Goal: Task Accomplishment & Management: Complete application form

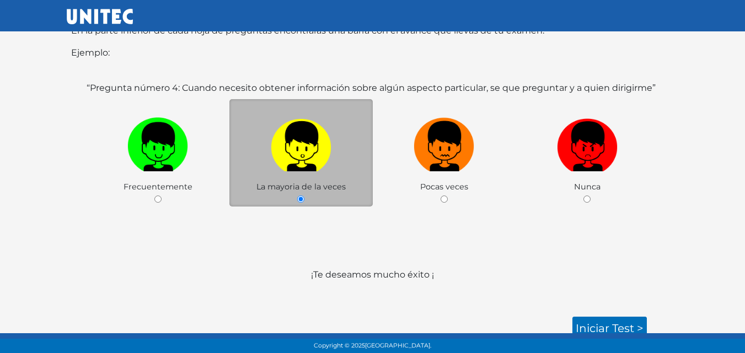
scroll to position [183, 0]
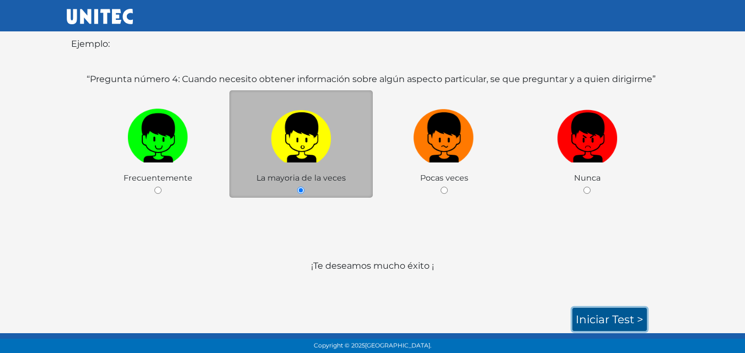
click at [609, 316] on link "Iniciar test >" at bounding box center [609, 319] width 74 height 23
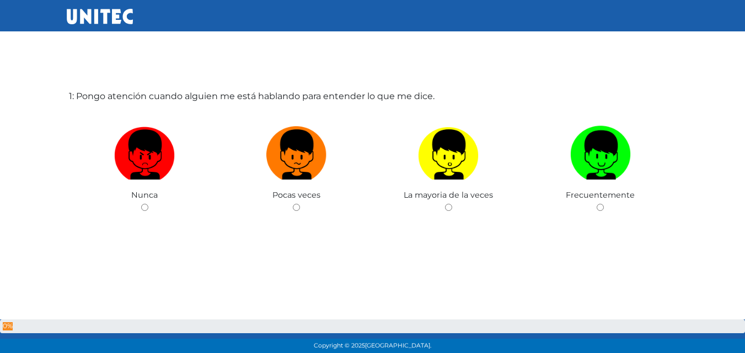
scroll to position [55, 0]
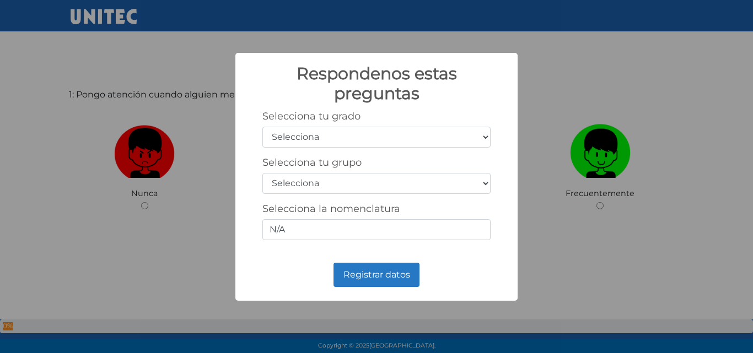
click at [485, 135] on select "Selecciona 1er grado 2do grado 3er grado 4to grado 5to grado 6to grado" at bounding box center [376, 137] width 228 height 21
select select "6"
click at [262, 127] on select "Selecciona 1er grado 2do grado 3er grado 4to grado 5to grado 6to grado" at bounding box center [376, 137] width 228 height 21
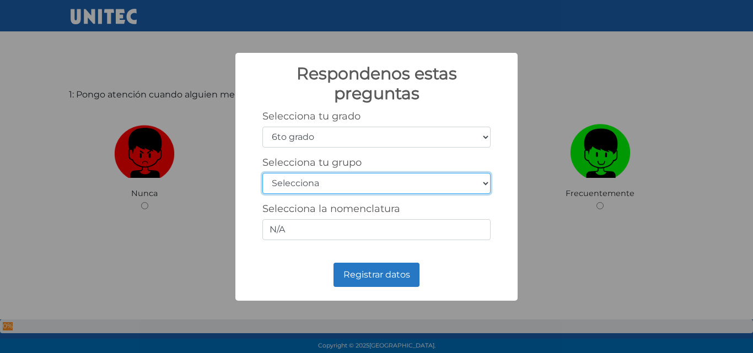
click at [483, 182] on select "Selecciona A B C D E F G H I J K L M N O P Q R S T U V W X Y Z" at bounding box center [376, 183] width 228 height 21
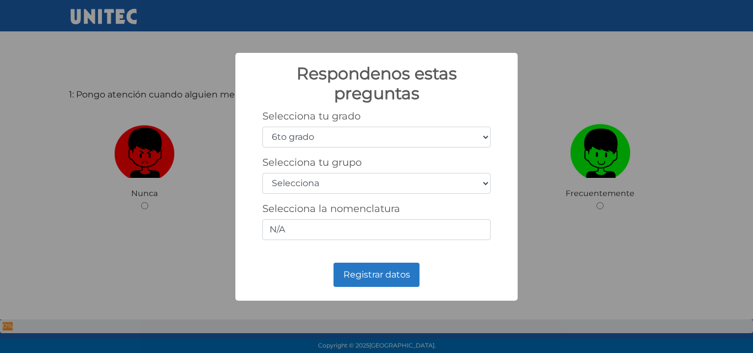
click at [271, 256] on div "Respondenos estas preguntas × Selecciona tu grado Selecciona 1er grado 2do grad…" at bounding box center [376, 177] width 282 height 248
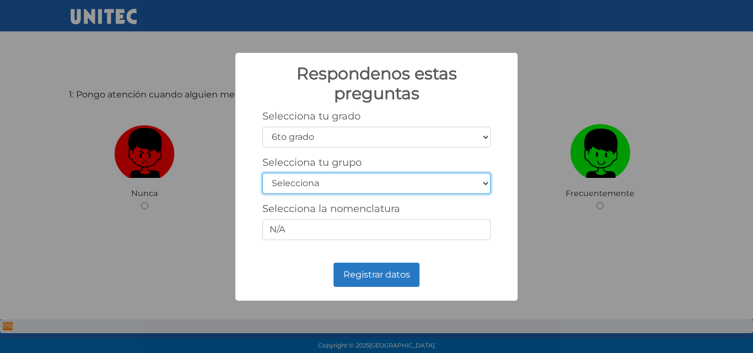
click at [485, 184] on select "Selecciona A B C D E F G H I J K L M N O P Q R S T U V W X Y Z" at bounding box center [376, 183] width 228 height 21
select select "b"
click at [262, 173] on select "Selecciona A B C D E F G H I J K L M N O P Q R S T U V W X Y Z" at bounding box center [376, 183] width 228 height 21
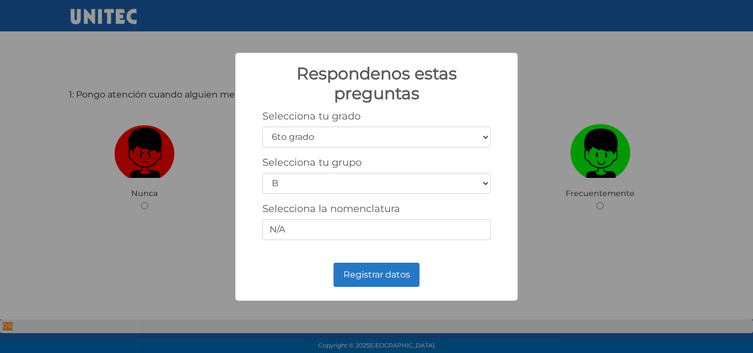
click at [300, 216] on div "Selecciona la nomenclatura N/A" at bounding box center [376, 221] width 228 height 37
click at [327, 229] on input "N/A" at bounding box center [376, 229] width 228 height 21
drag, startPoint x: 293, startPoint y: 235, endPoint x: 149, endPoint y: 220, distance: 145.2
click at [158, 221] on div "Respondenos estas preguntas × Selecciona tu grado Selecciona 1er grado 2do grad…" at bounding box center [376, 176] width 753 height 353
click at [297, 276] on div "Registrar datos No Cancel" at bounding box center [376, 275] width 260 height 30
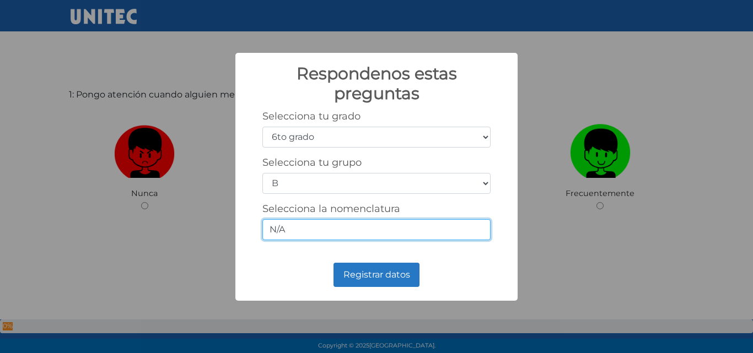
click at [384, 230] on input "N/A" at bounding box center [376, 229] width 228 height 21
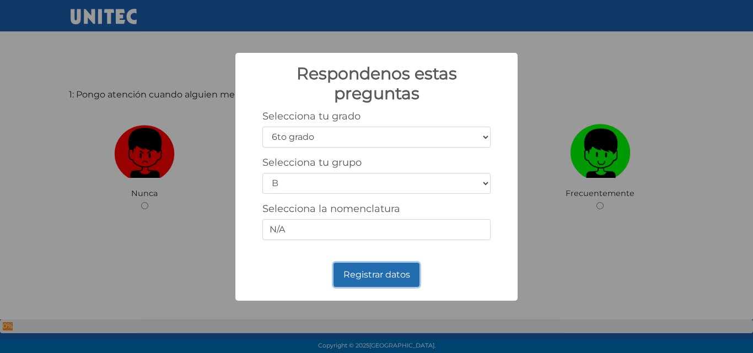
click at [385, 276] on button "Registrar datos" at bounding box center [377, 275] width 86 height 24
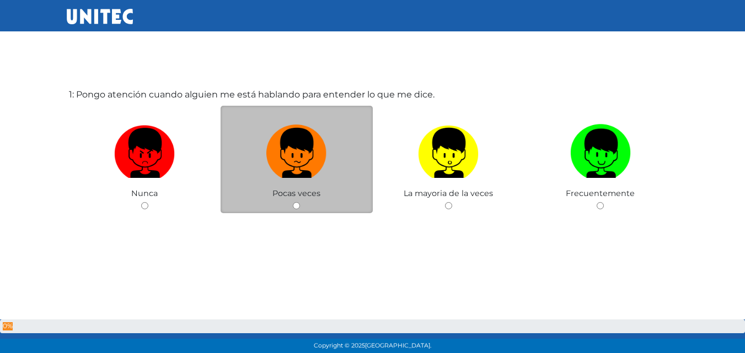
click at [297, 205] on input "radio" at bounding box center [296, 205] width 7 height 7
radio input "true"
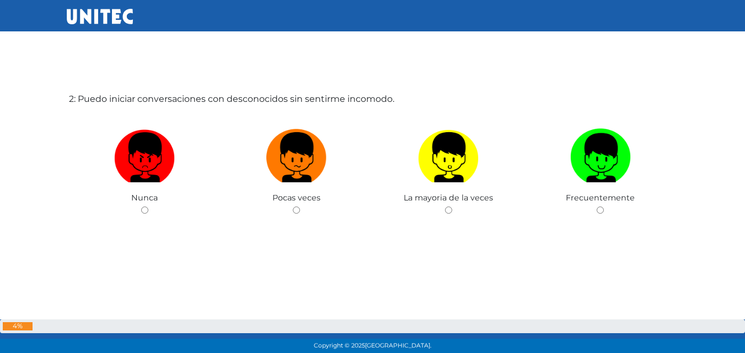
scroll to position [409, 0]
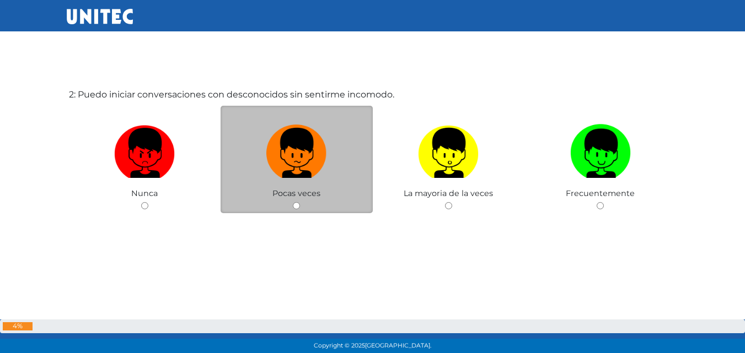
click at [288, 207] on div "Pocas veces" at bounding box center [297, 160] width 152 height 108
click at [299, 209] on input "radio" at bounding box center [296, 205] width 7 height 7
radio input "true"
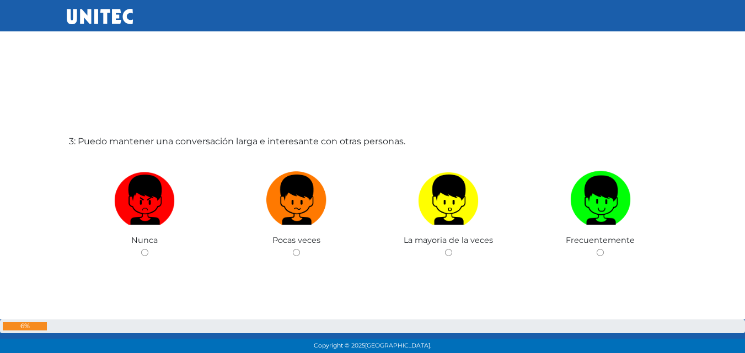
scroll to position [762, 0]
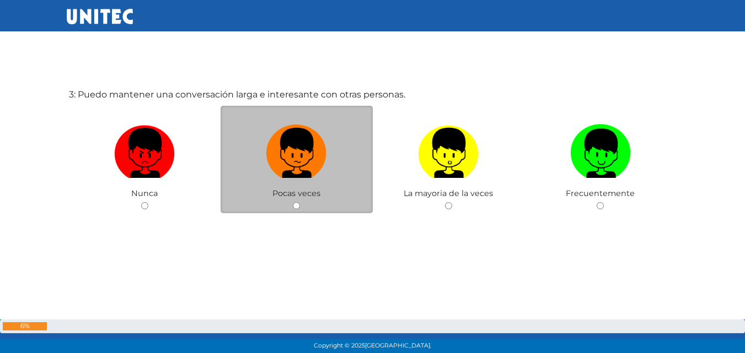
click at [302, 207] on div "Pocas veces" at bounding box center [297, 160] width 152 height 108
click at [298, 206] on input "radio" at bounding box center [296, 205] width 7 height 7
radio input "true"
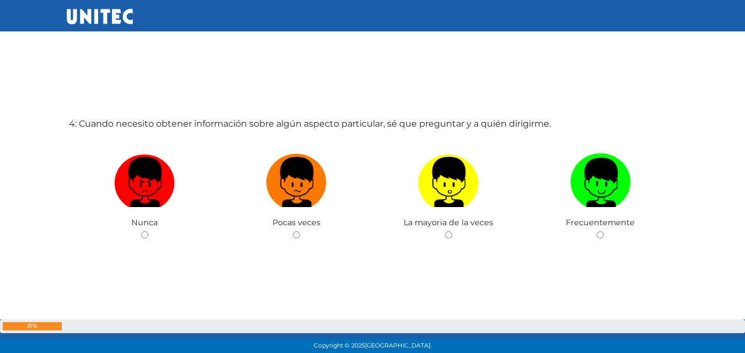
scroll to position [1115, 0]
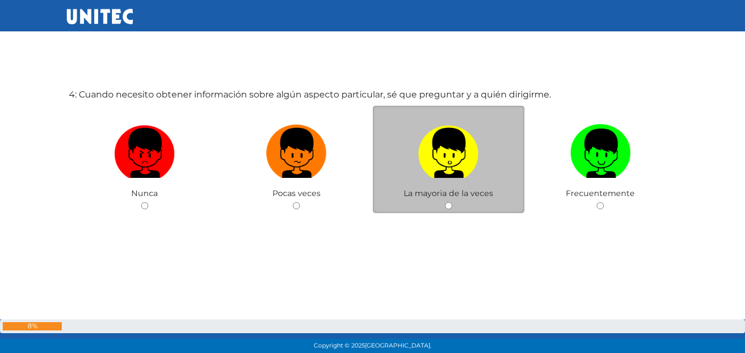
click at [445, 206] on input "radio" at bounding box center [448, 205] width 7 height 7
radio input "true"
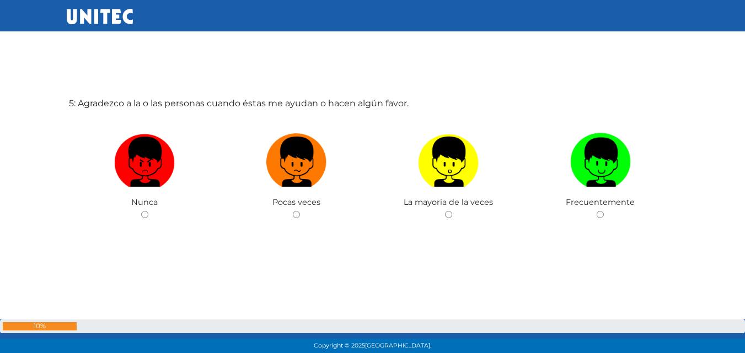
scroll to position [1469, 0]
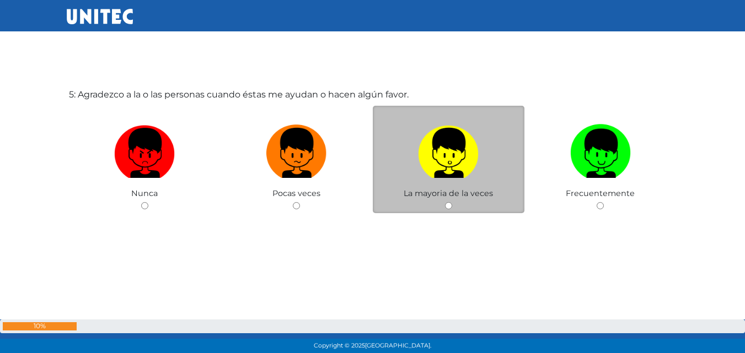
click at [451, 207] on input "radio" at bounding box center [448, 205] width 7 height 7
radio input "true"
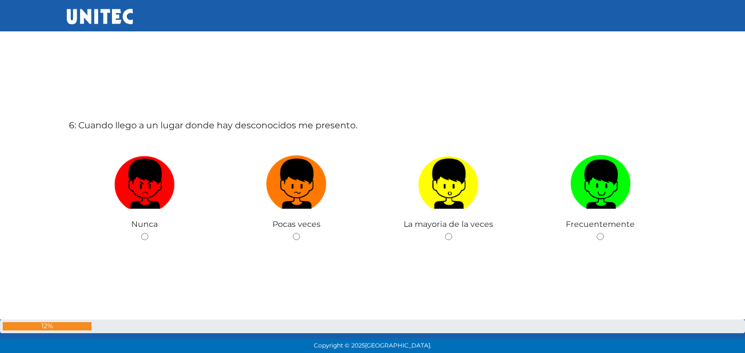
scroll to position [1822, 0]
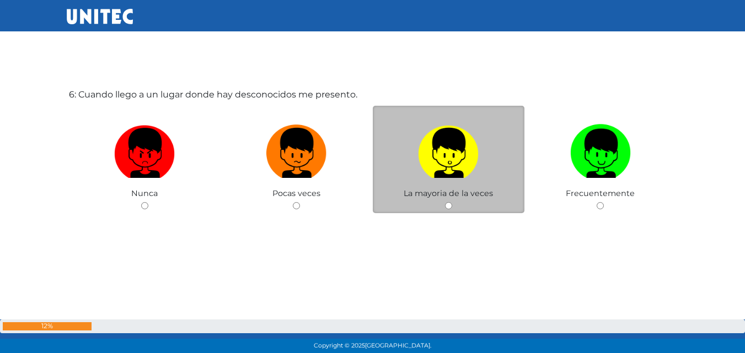
click at [450, 205] on input "radio" at bounding box center [448, 205] width 7 height 7
radio input "true"
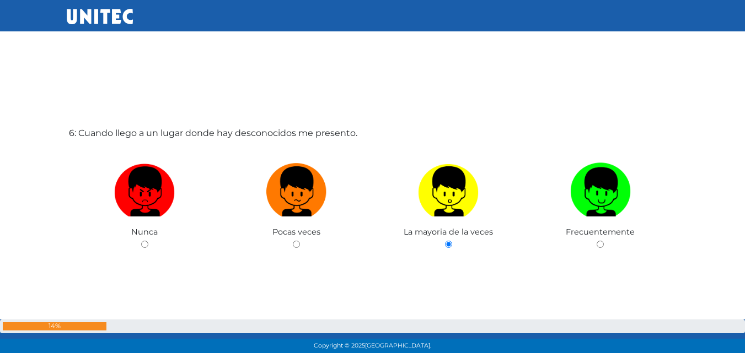
scroll to position [1714, 0]
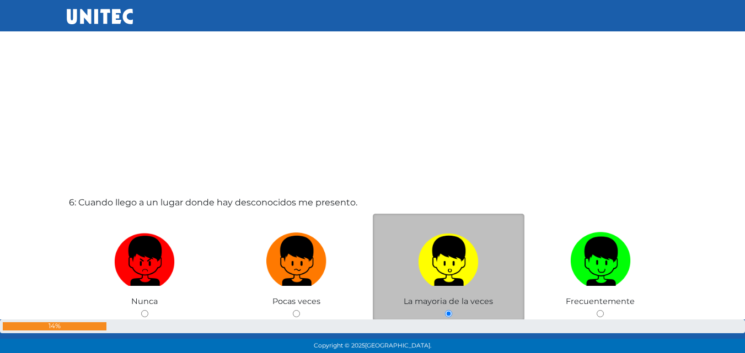
click at [453, 287] on label at bounding box center [449, 261] width 152 height 67
click at [452, 310] on input "radio" at bounding box center [448, 313] width 7 height 7
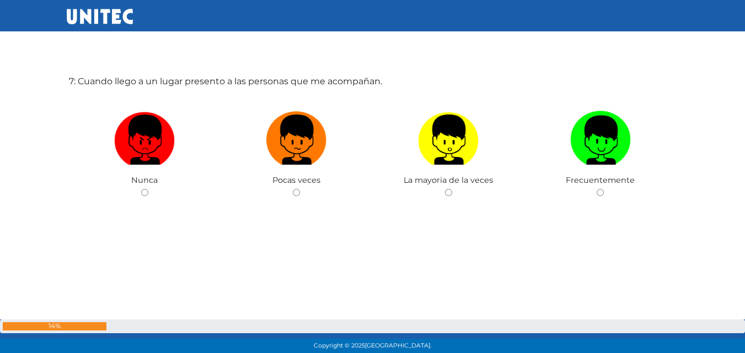
scroll to position [2208, 0]
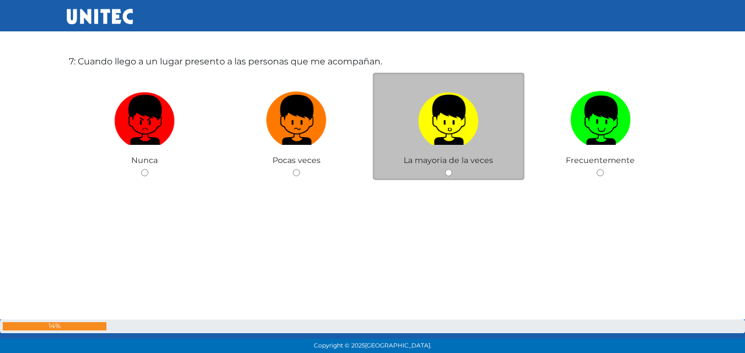
click at [447, 159] on span "La mayoria de la veces" at bounding box center [448, 160] width 89 height 10
click at [449, 174] on input "radio" at bounding box center [448, 172] width 7 height 7
radio input "true"
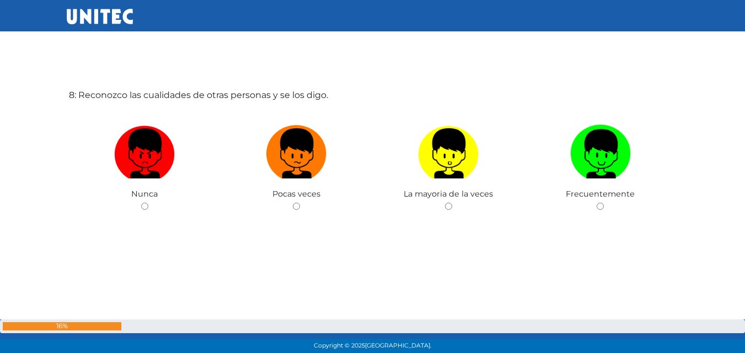
scroll to position [2529, 0]
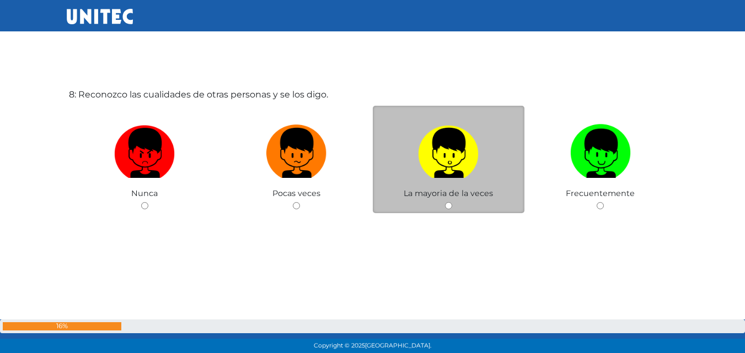
click at [454, 202] on div "La mayoria de la veces" at bounding box center [449, 160] width 152 height 108
click at [452, 208] on div "La mayoria de la veces" at bounding box center [449, 160] width 152 height 108
click at [448, 206] on input "radio" at bounding box center [448, 205] width 7 height 7
radio input "true"
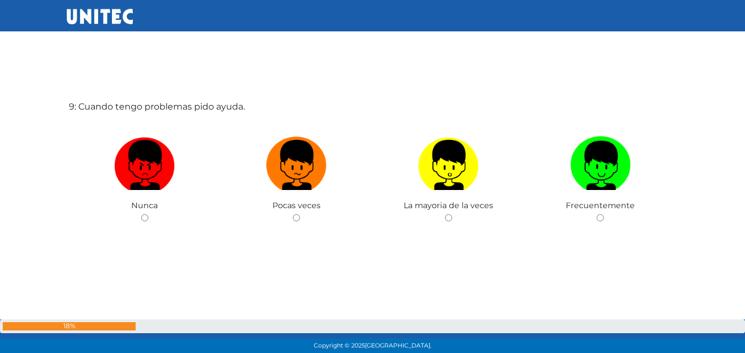
scroll to position [2882, 0]
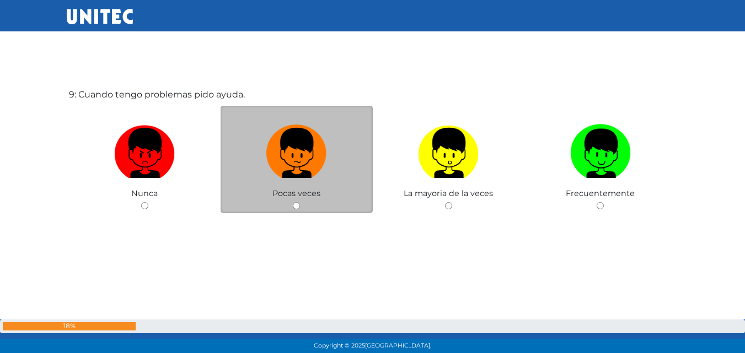
click at [287, 204] on div "Pocas veces" at bounding box center [297, 160] width 152 height 108
click at [299, 205] on input "radio" at bounding box center [296, 205] width 7 height 7
radio input "true"
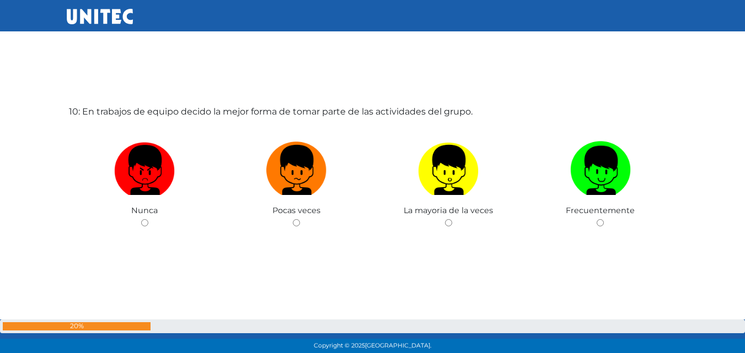
scroll to position [3220, 0]
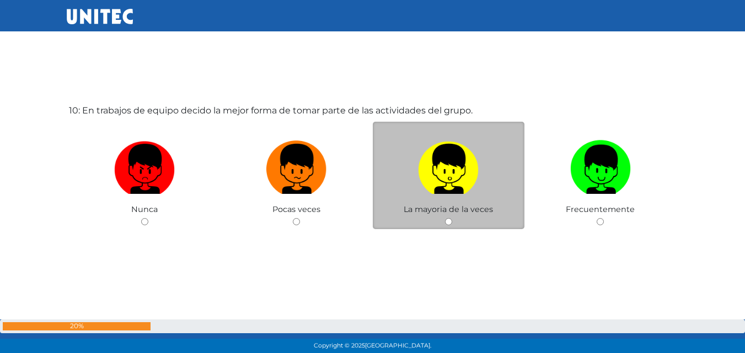
click at [446, 228] on div "La mayoria de la veces" at bounding box center [449, 176] width 152 height 108
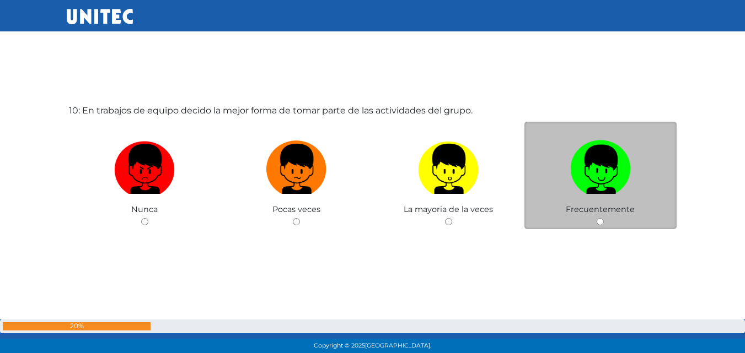
click at [602, 220] on input "radio" at bounding box center [599, 221] width 7 height 7
radio input "true"
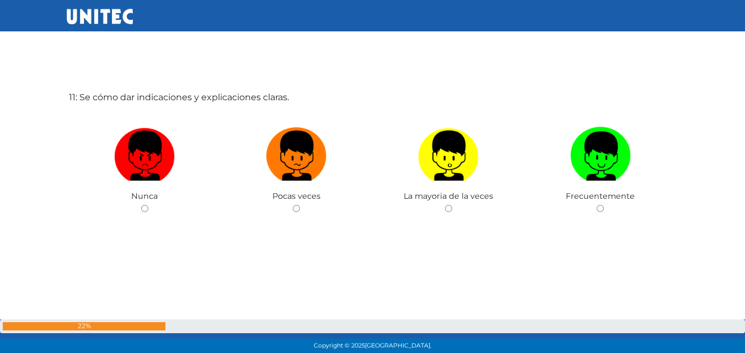
scroll to position [3589, 0]
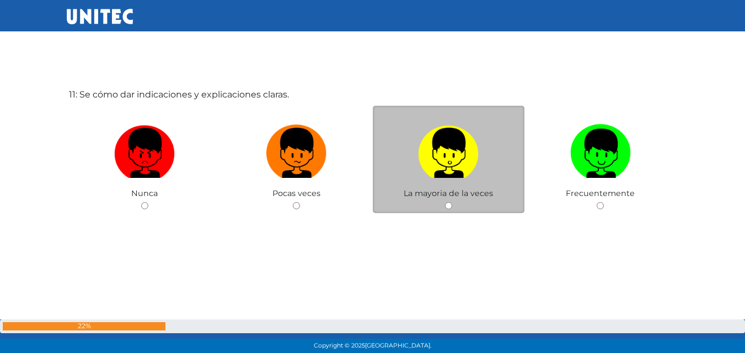
click at [452, 205] on input "radio" at bounding box center [448, 205] width 7 height 7
radio input "true"
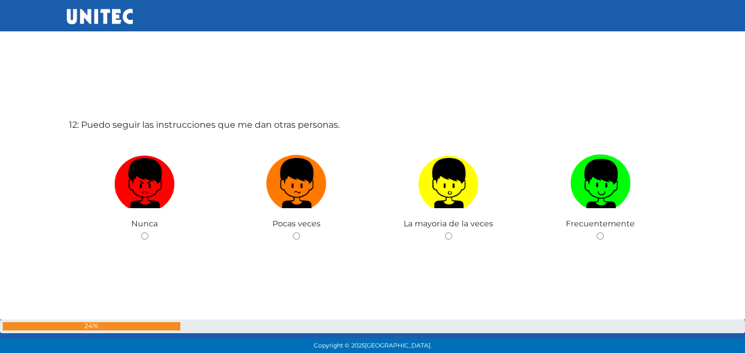
scroll to position [3986, 0]
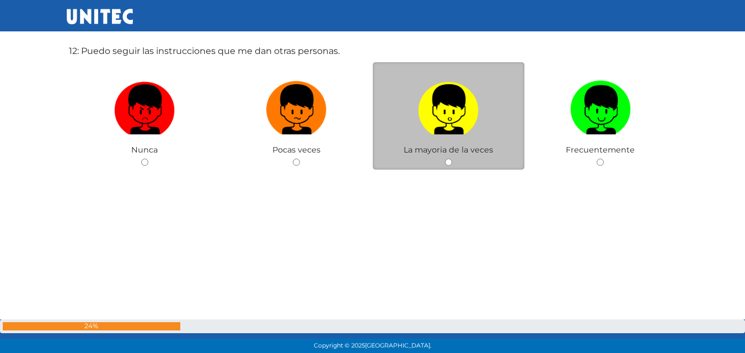
click at [453, 161] on div "La mayoria de la veces" at bounding box center [449, 116] width 152 height 108
click at [442, 164] on div "La mayoria de la veces" at bounding box center [449, 116] width 152 height 108
click at [451, 162] on input "radio" at bounding box center [448, 162] width 7 height 7
radio input "true"
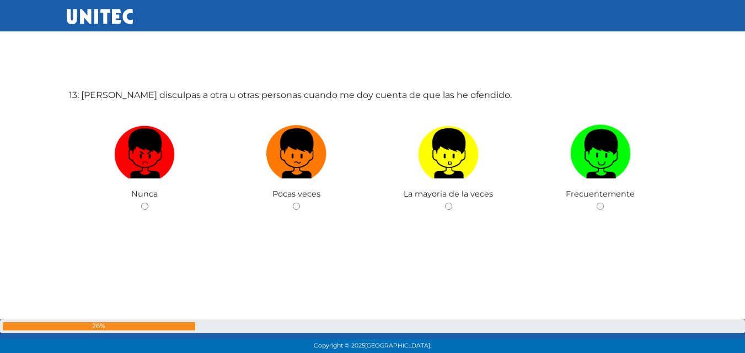
scroll to position [4296, 0]
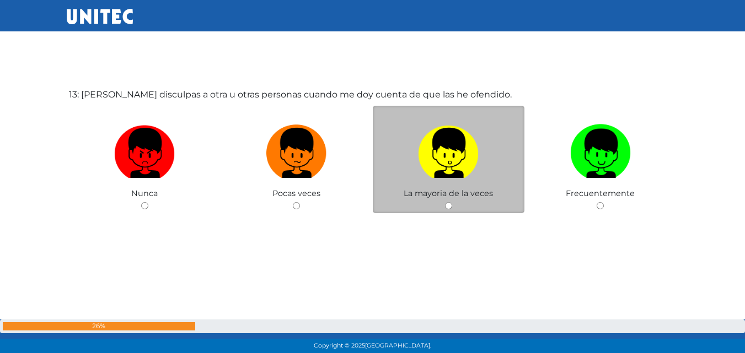
click at [451, 206] on input "radio" at bounding box center [448, 205] width 7 height 7
radio input "true"
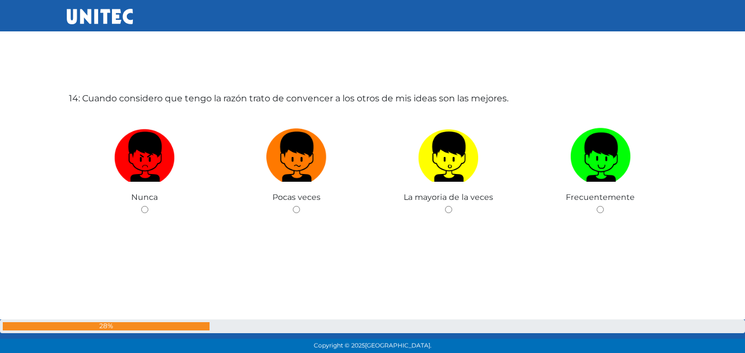
scroll to position [4649, 0]
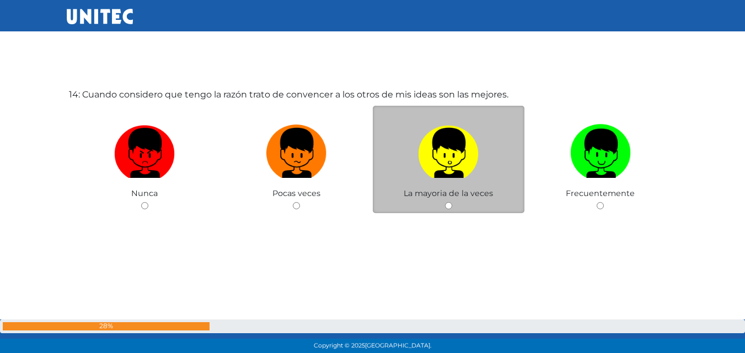
click at [453, 206] on div "La mayoria de la veces" at bounding box center [449, 160] width 152 height 108
click at [449, 207] on input "radio" at bounding box center [448, 205] width 7 height 7
radio input "true"
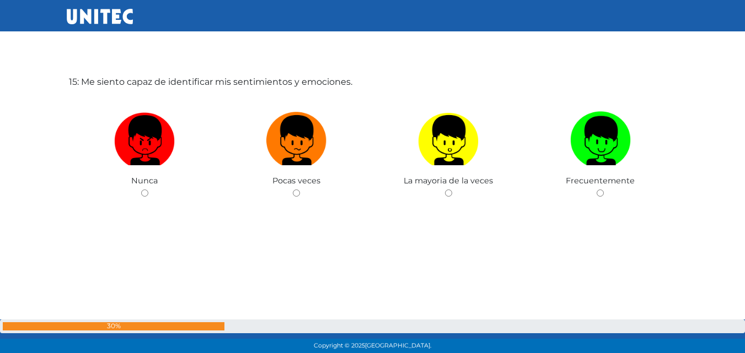
scroll to position [5035, 0]
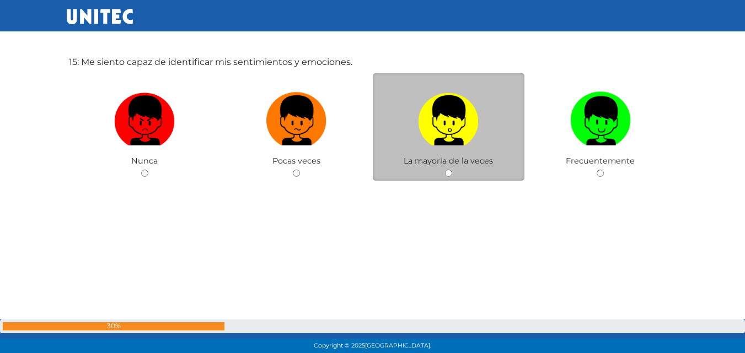
click at [450, 173] on input "radio" at bounding box center [448, 173] width 7 height 7
radio input "true"
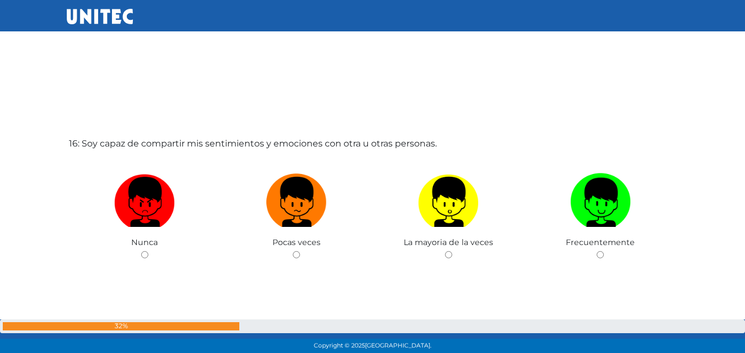
scroll to position [5330, 0]
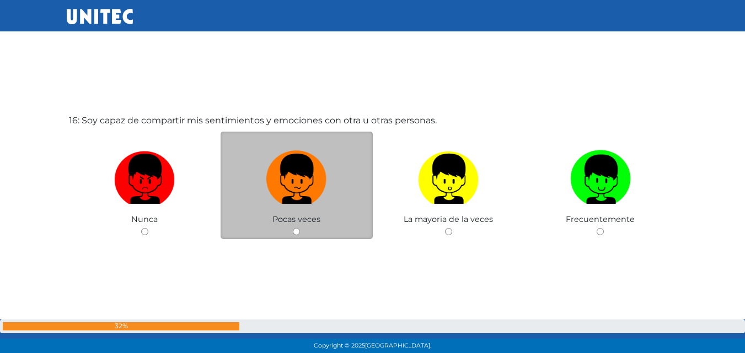
click at [294, 236] on div "Pocas veces" at bounding box center [297, 186] width 152 height 108
click at [295, 232] on input "radio" at bounding box center [296, 231] width 7 height 7
radio input "true"
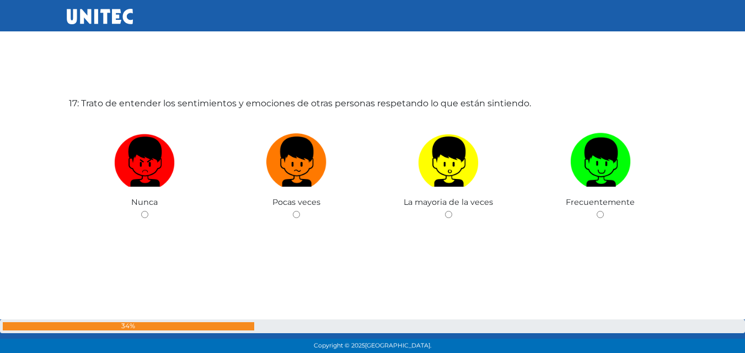
scroll to position [5709, 0]
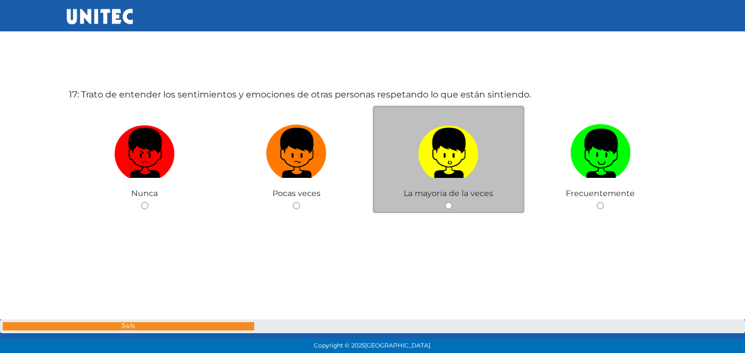
click at [446, 198] on div "La mayoria de la veces" at bounding box center [449, 160] width 152 height 108
click at [450, 208] on input "radio" at bounding box center [448, 205] width 7 height 7
radio input "true"
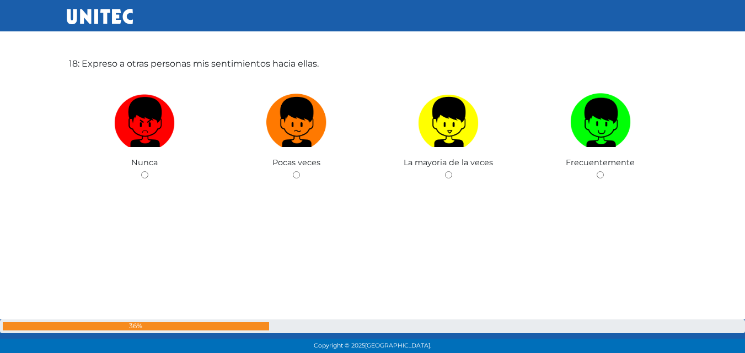
scroll to position [6097, 0]
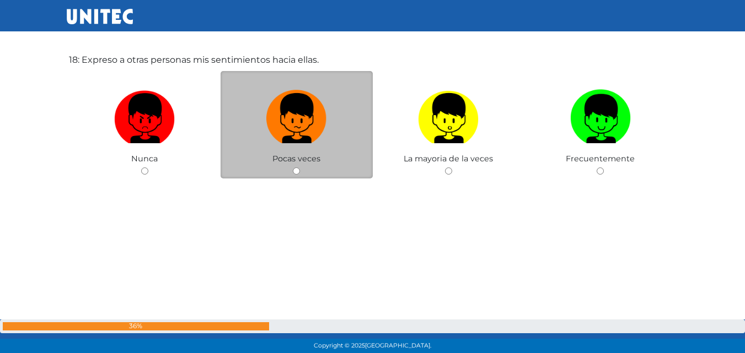
click at [293, 169] on input "radio" at bounding box center [296, 171] width 7 height 7
radio input "true"
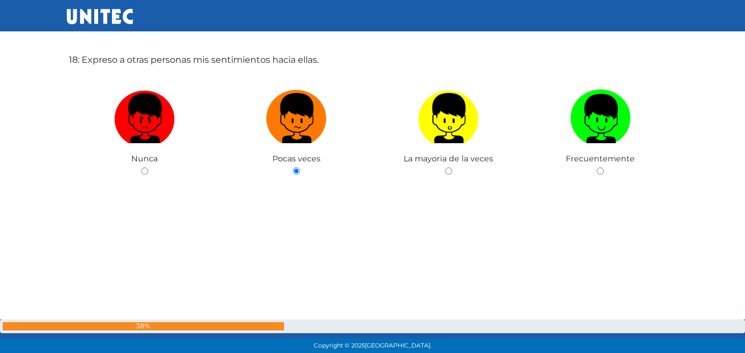
click at [486, 223] on div "18: Expreso a otras personas mis sentimientos hacia ellas. [GEOGRAPHIC_DATA] Po…" at bounding box center [373, 141] width 612 height 353
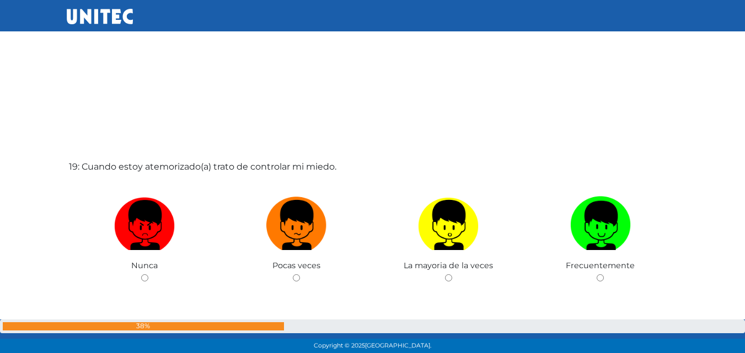
scroll to position [6373, 0]
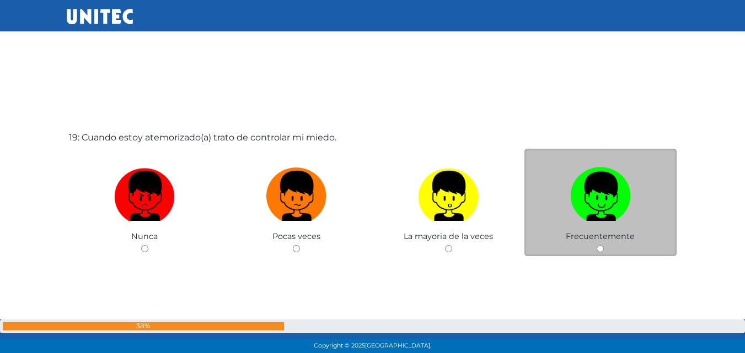
click at [597, 247] on input "radio" at bounding box center [599, 248] width 7 height 7
radio input "true"
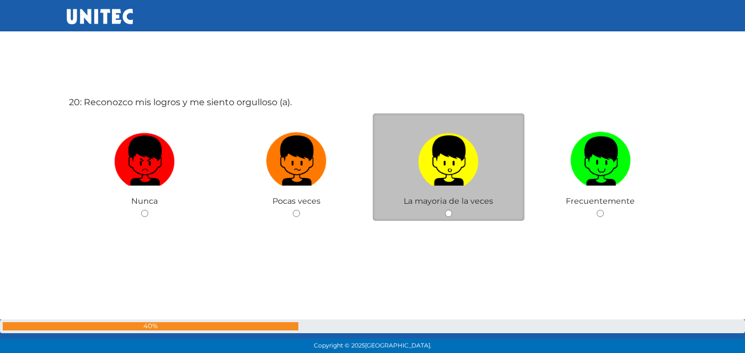
scroll to position [6769, 0]
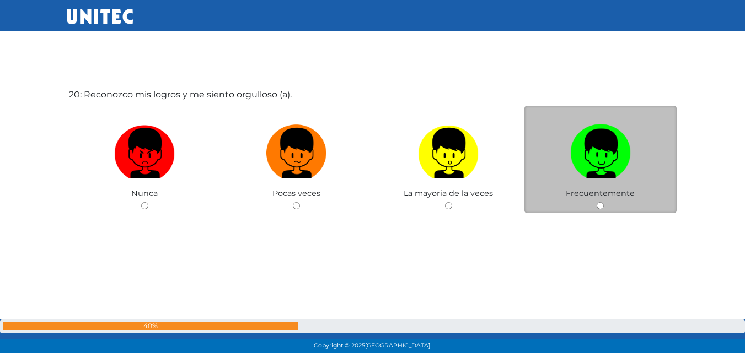
click at [600, 204] on input "radio" at bounding box center [599, 205] width 7 height 7
radio input "true"
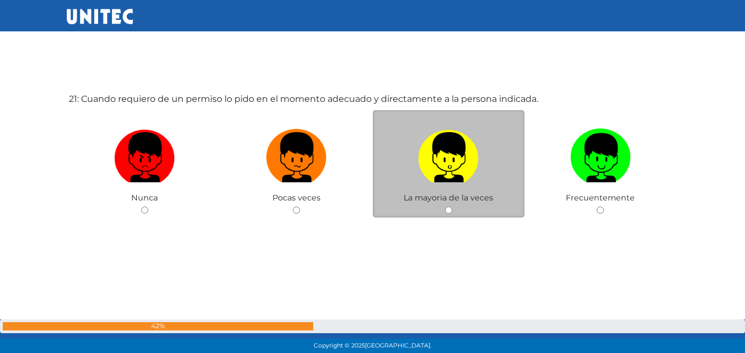
scroll to position [7138, 0]
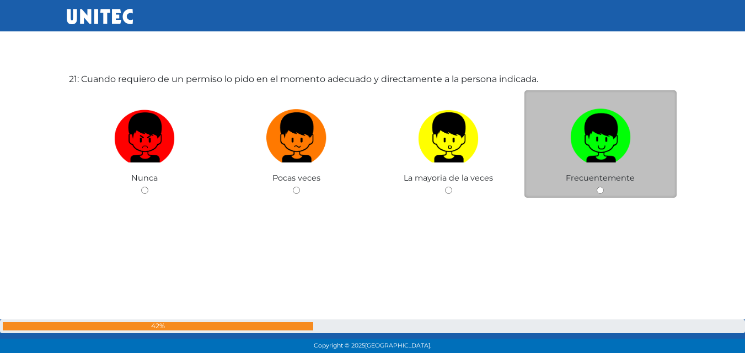
click at [601, 189] on input "radio" at bounding box center [599, 190] width 7 height 7
radio input "true"
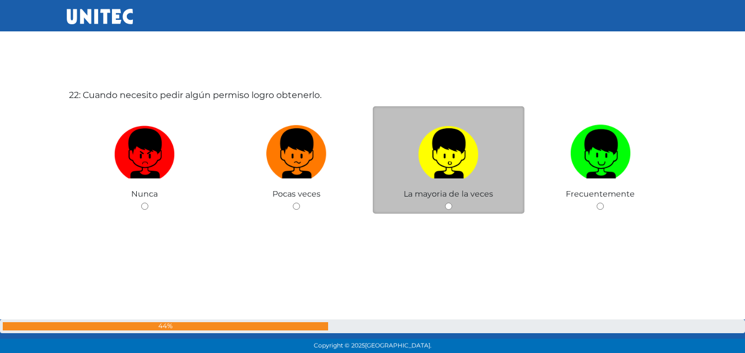
scroll to position [7476, 0]
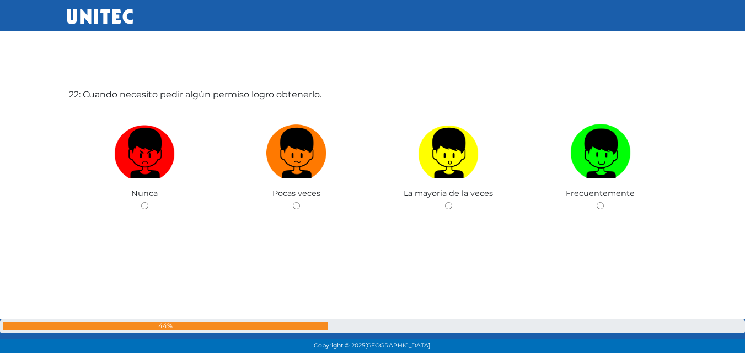
drag, startPoint x: 601, startPoint y: 206, endPoint x: 573, endPoint y: 222, distance: 32.3
click at [601, 206] on input "radio" at bounding box center [599, 205] width 7 height 7
radio input "true"
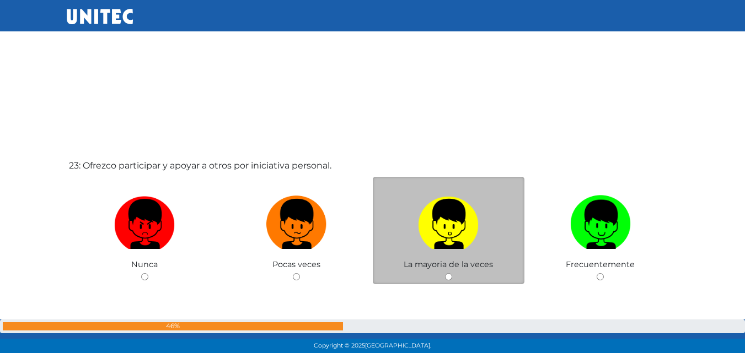
scroll to position [7865, 0]
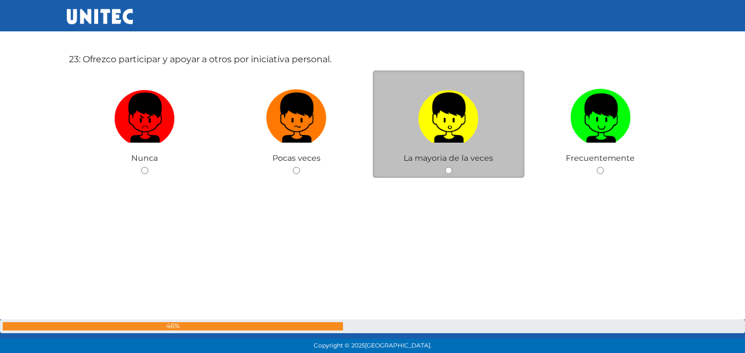
click at [449, 170] on input "radio" at bounding box center [448, 170] width 7 height 7
radio input "true"
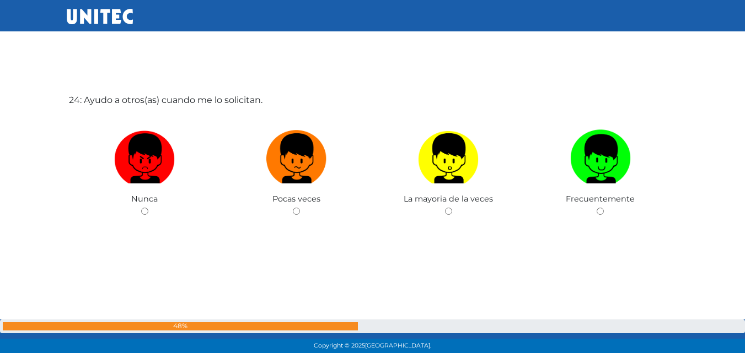
scroll to position [8183, 0]
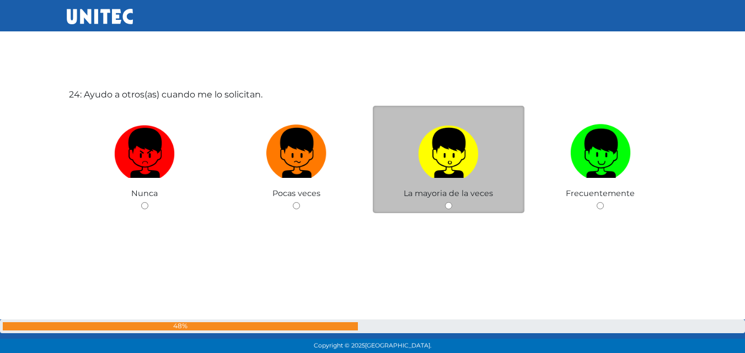
click at [444, 201] on div "La mayoria de la veces" at bounding box center [449, 160] width 152 height 108
click at [447, 205] on input "radio" at bounding box center [448, 205] width 7 height 7
radio input "true"
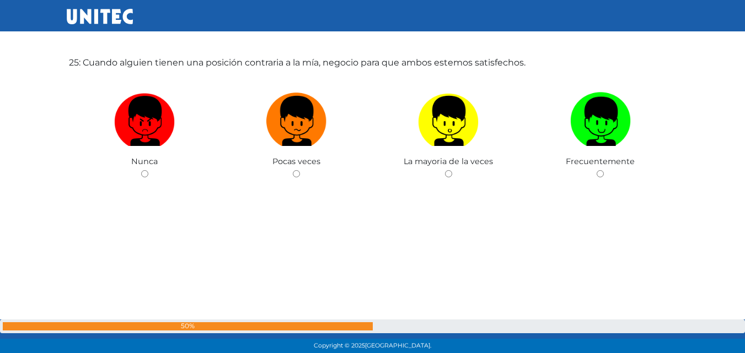
scroll to position [8569, 0]
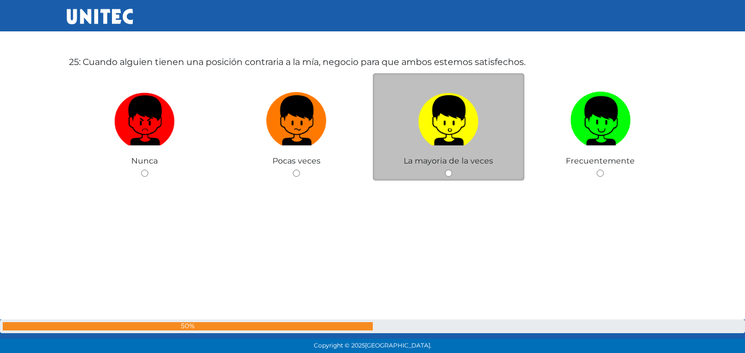
click at [449, 170] on input "radio" at bounding box center [448, 173] width 7 height 7
radio input "true"
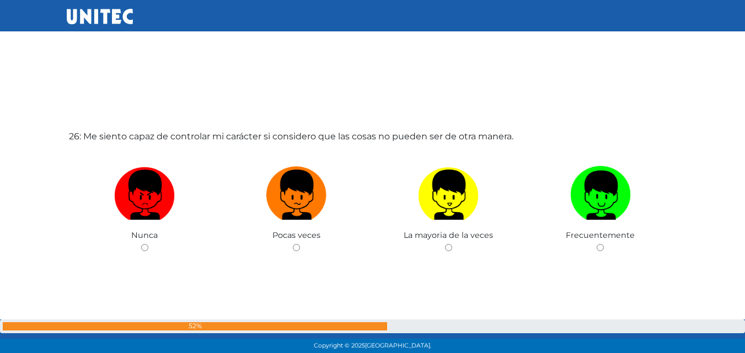
scroll to position [8903, 0]
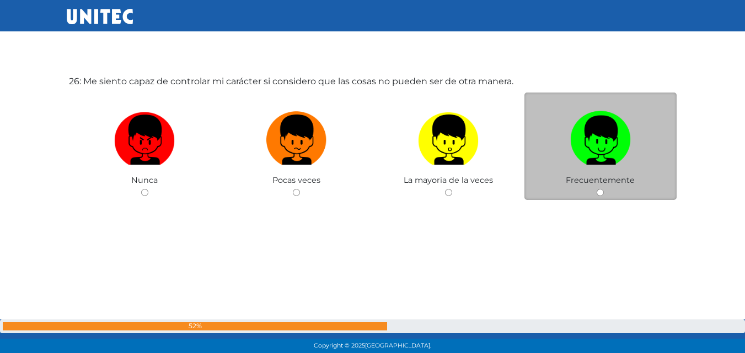
click at [602, 193] on input "radio" at bounding box center [599, 192] width 7 height 7
radio input "true"
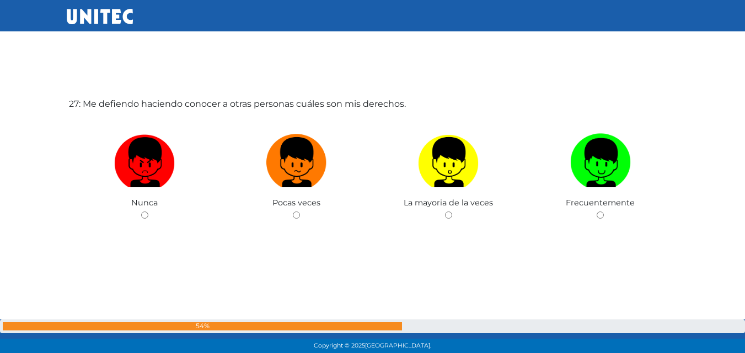
scroll to position [9289, 0]
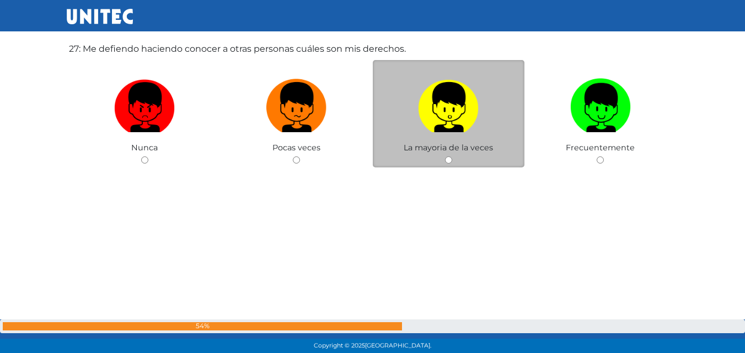
click at [453, 162] on div "La mayoria de la veces" at bounding box center [449, 114] width 152 height 108
click at [447, 158] on input "radio" at bounding box center [448, 160] width 7 height 7
radio input "true"
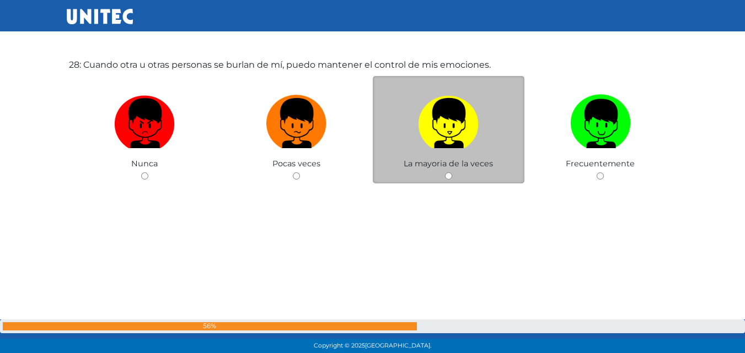
scroll to position [9633, 0]
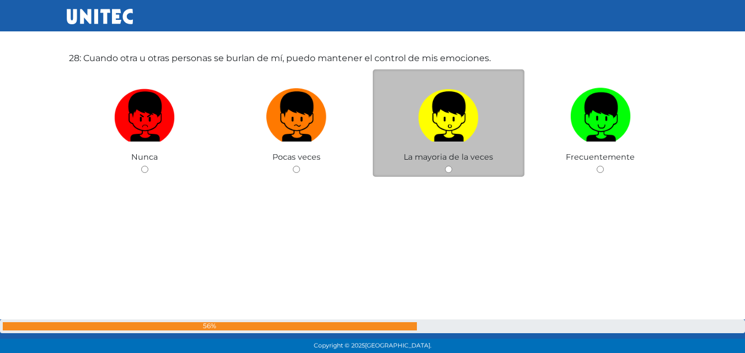
click at [444, 169] on div "La mayoria de la veces" at bounding box center [449, 123] width 152 height 108
click at [448, 170] on input "radio" at bounding box center [448, 169] width 7 height 7
radio input "true"
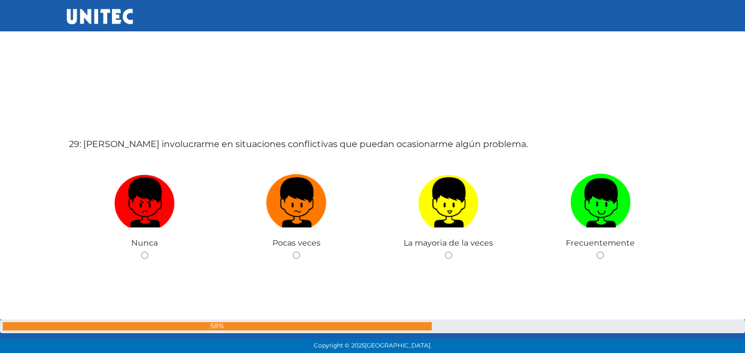
scroll to position [9920, 0]
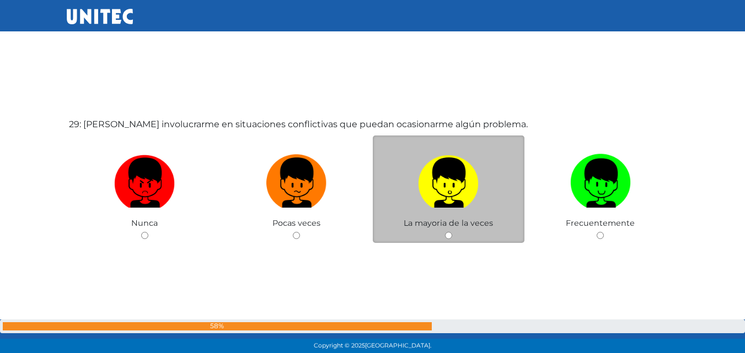
click at [448, 234] on input "radio" at bounding box center [448, 235] width 7 height 7
radio input "true"
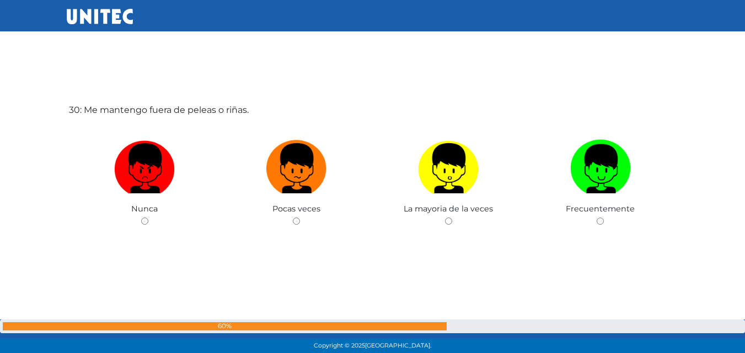
scroll to position [10306, 0]
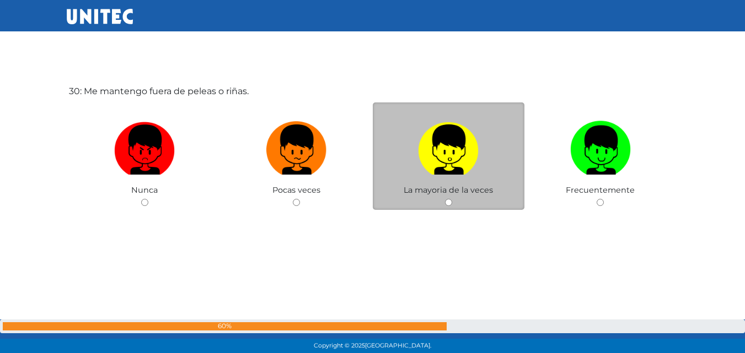
click at [449, 202] on input "radio" at bounding box center [448, 202] width 7 height 7
radio input "true"
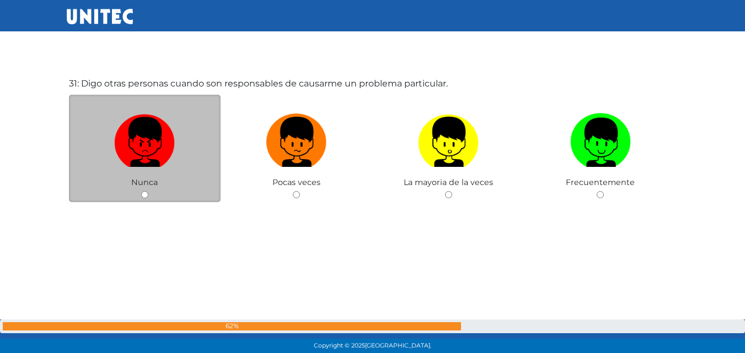
scroll to position [10693, 0]
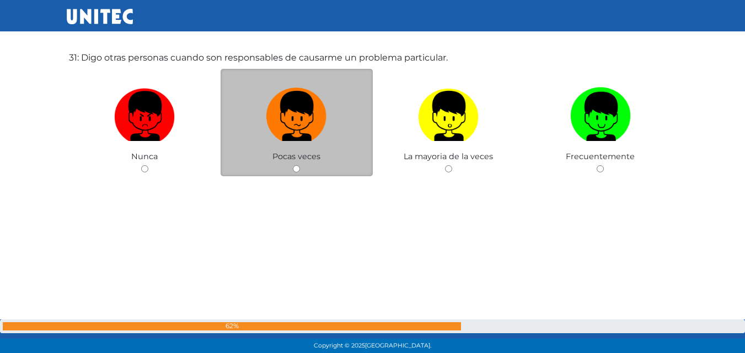
click at [299, 168] on input "radio" at bounding box center [296, 168] width 7 height 7
radio input "true"
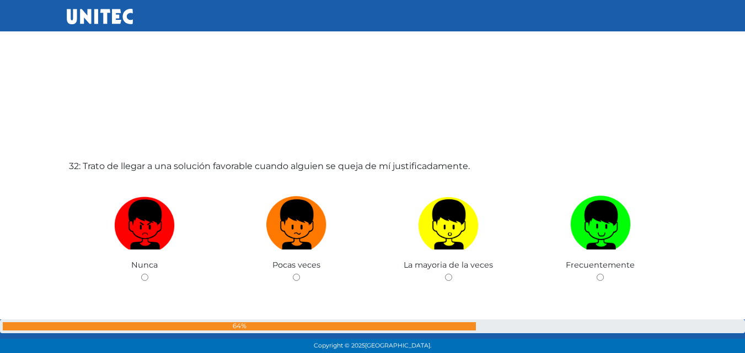
scroll to position [10973, 0]
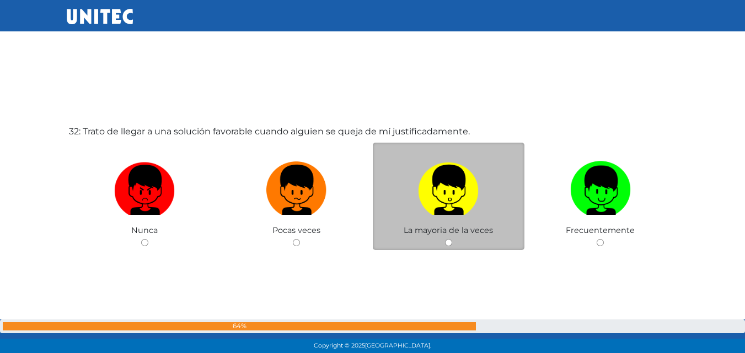
click at [450, 244] on input "radio" at bounding box center [448, 242] width 7 height 7
radio input "true"
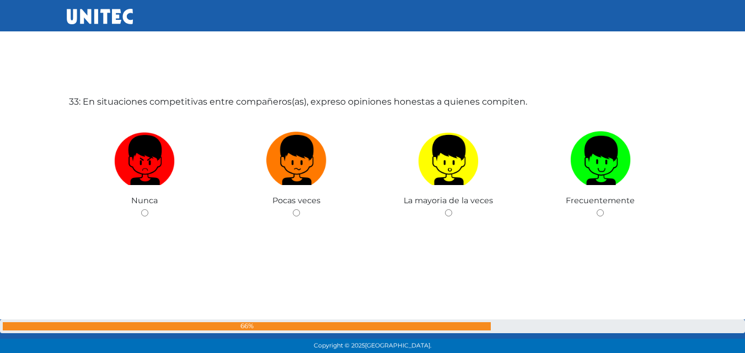
scroll to position [11363, 0]
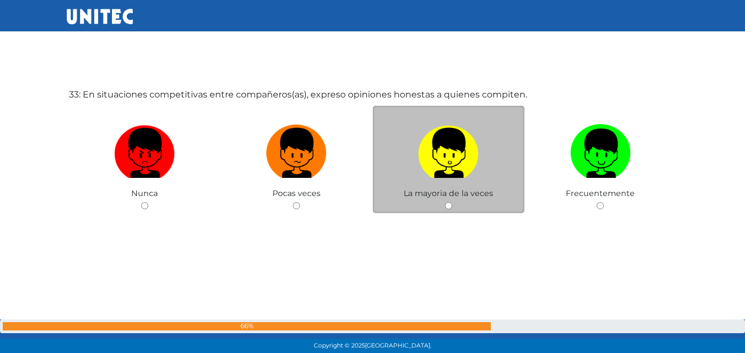
click at [445, 205] on input "radio" at bounding box center [448, 205] width 7 height 7
radio input "true"
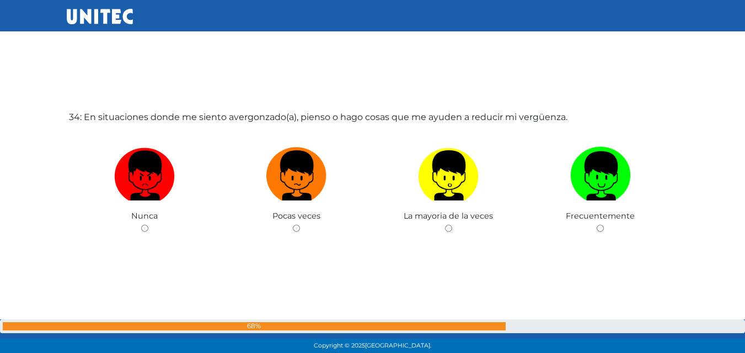
scroll to position [11749, 0]
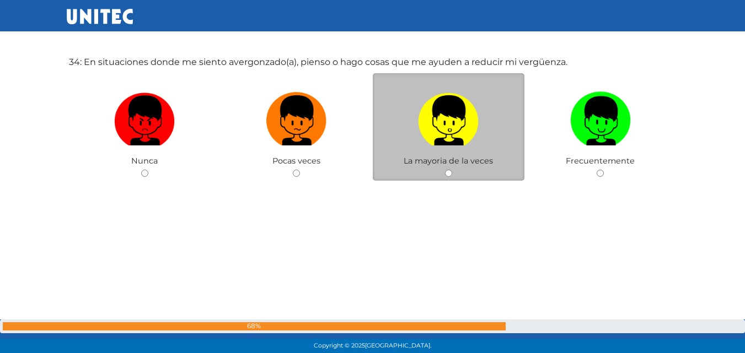
click at [452, 176] on input "radio" at bounding box center [448, 173] width 7 height 7
radio input "true"
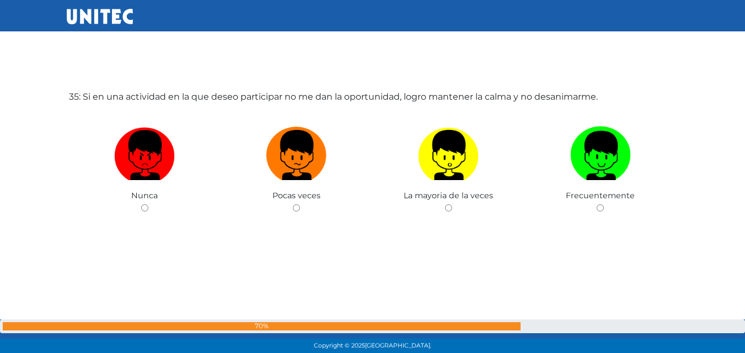
scroll to position [12080, 0]
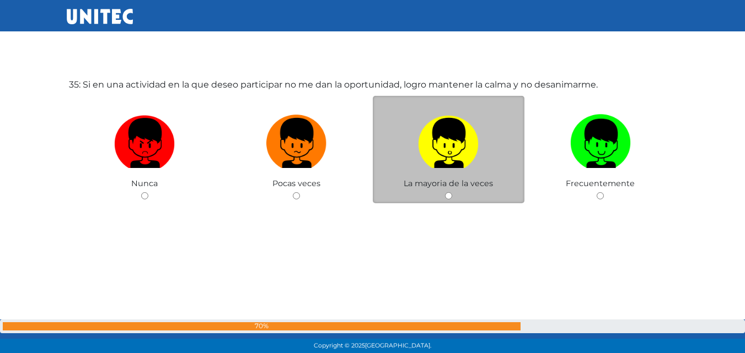
click at [444, 190] on div "La mayoria de la veces" at bounding box center [449, 150] width 152 height 108
click at [449, 196] on input "radio" at bounding box center [448, 195] width 7 height 7
radio input "true"
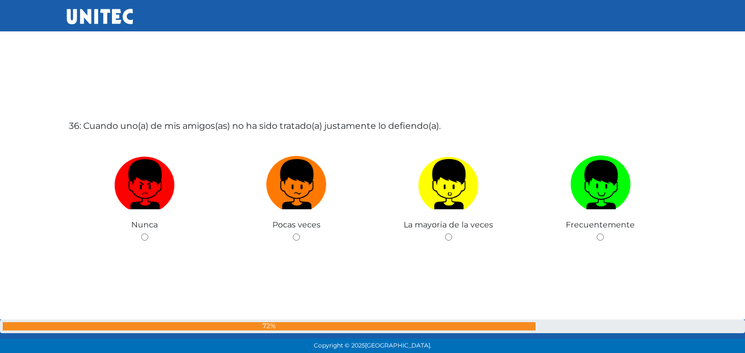
scroll to position [12407, 0]
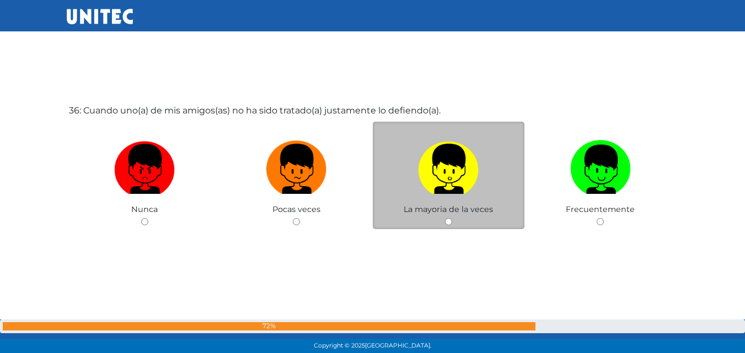
click at [448, 220] on input "radio" at bounding box center [448, 221] width 7 height 7
radio input "true"
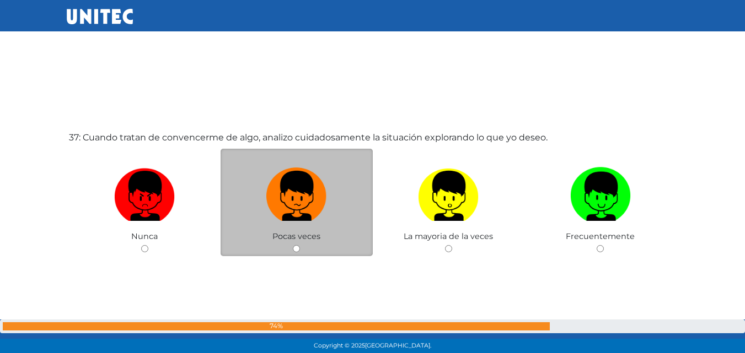
scroll to position [12750, 0]
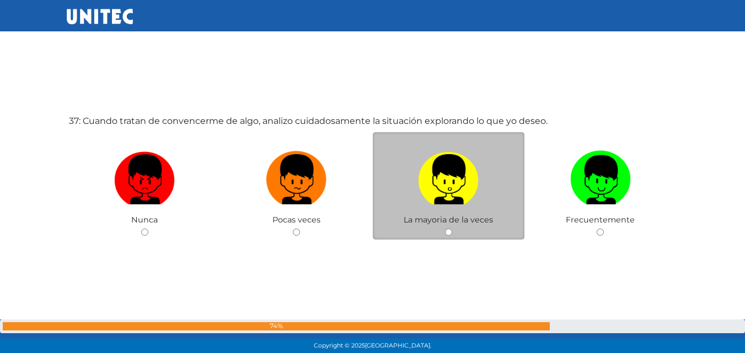
click at [451, 235] on input "radio" at bounding box center [448, 232] width 7 height 7
radio input "true"
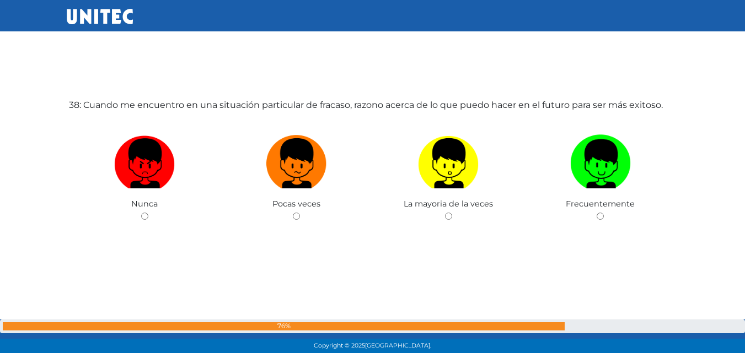
scroll to position [13136, 0]
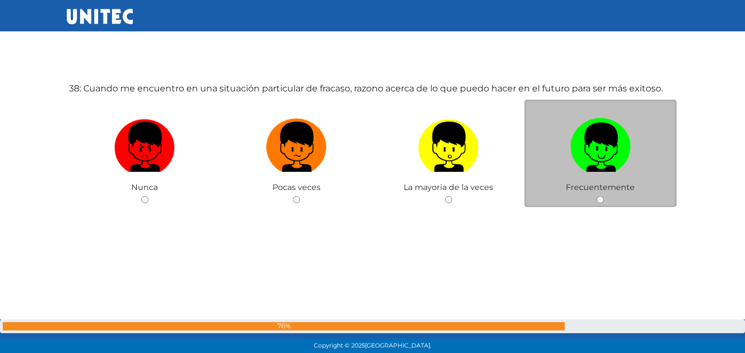
click at [601, 202] on input "radio" at bounding box center [599, 199] width 7 height 7
radio input "true"
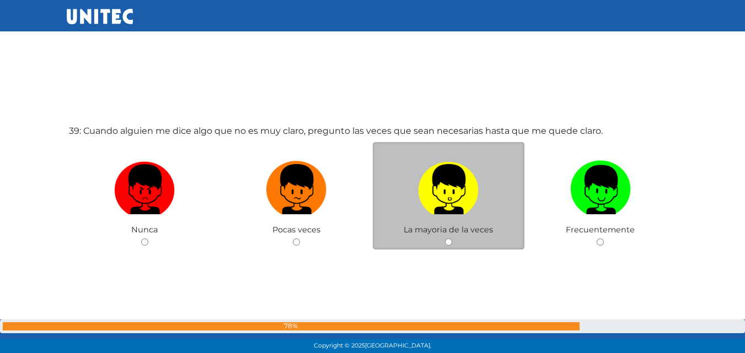
scroll to position [13467, 0]
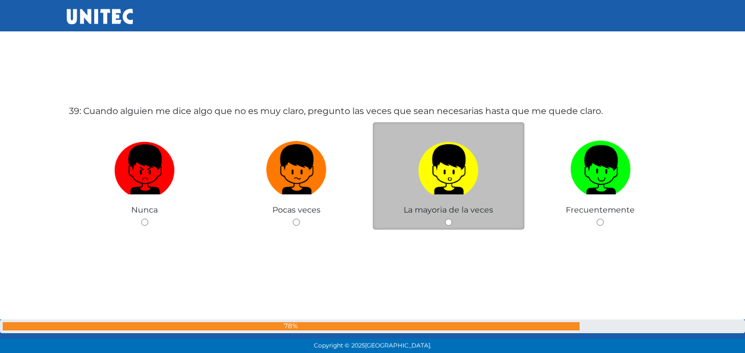
click at [450, 222] on input "radio" at bounding box center [448, 222] width 7 height 7
radio input "true"
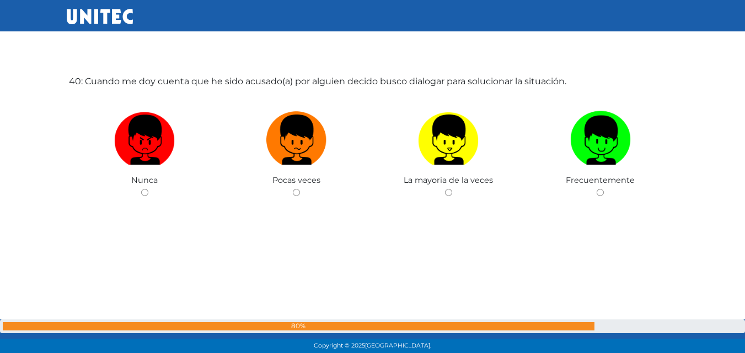
scroll to position [13853, 0]
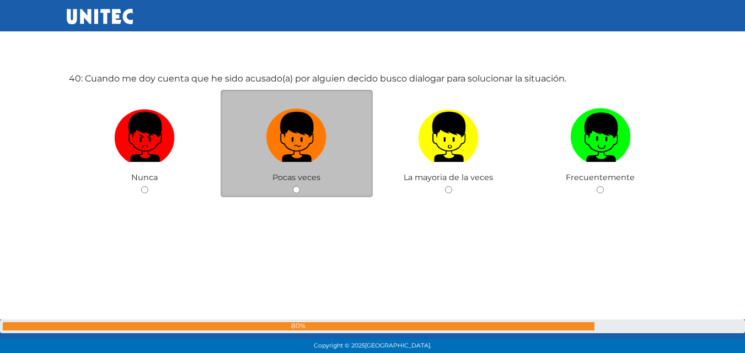
click at [295, 192] on input "radio" at bounding box center [296, 189] width 7 height 7
radio input "true"
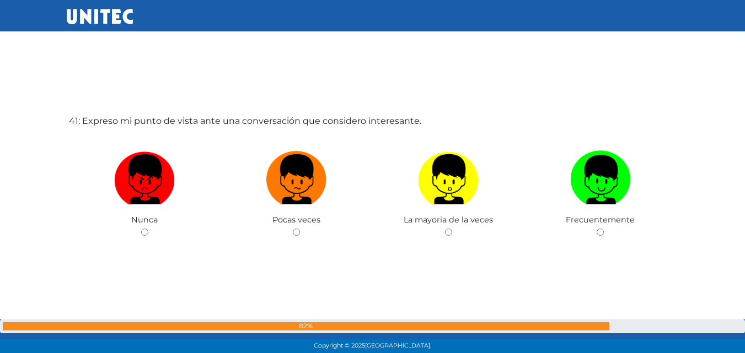
scroll to position [14186, 0]
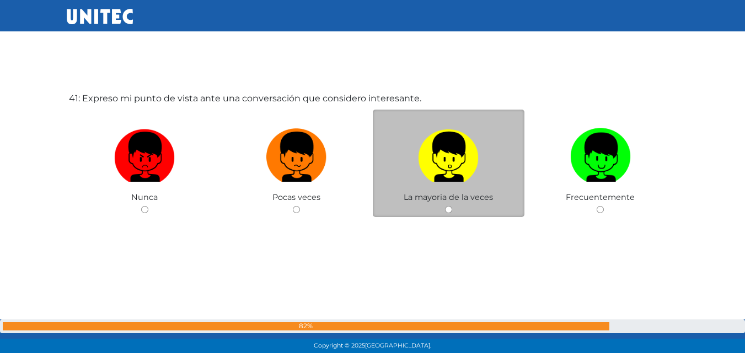
click at [448, 209] on input "radio" at bounding box center [448, 209] width 7 height 7
radio input "true"
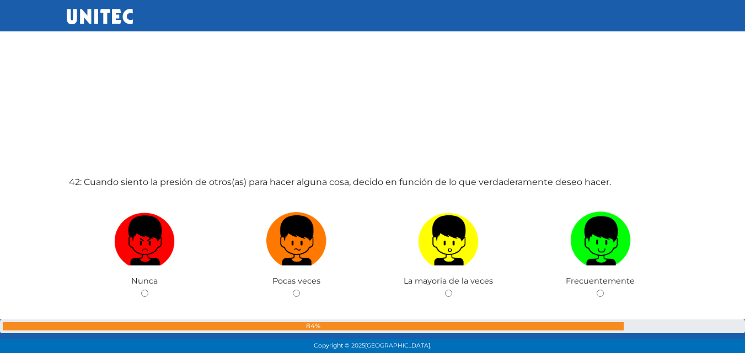
scroll to position [14511, 0]
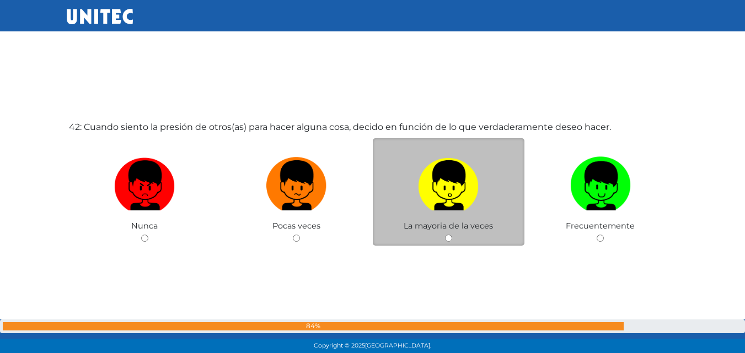
click at [445, 235] on input "radio" at bounding box center [448, 238] width 7 height 7
radio input "true"
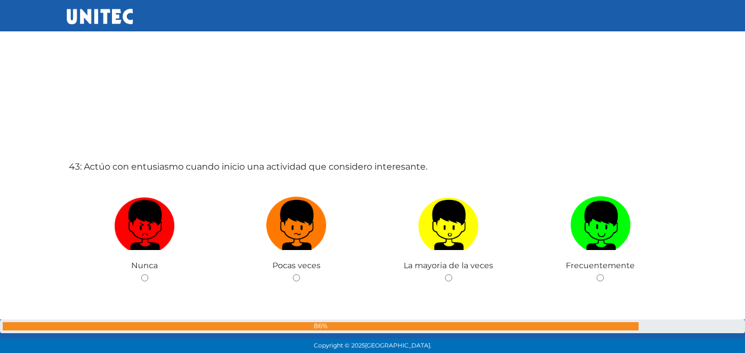
scroll to position [14842, 0]
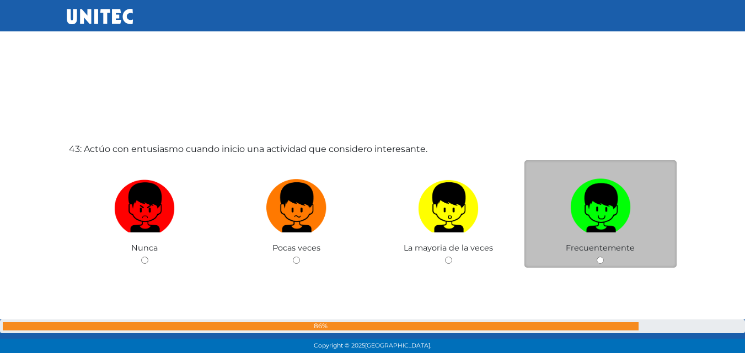
click at [599, 260] on input "radio" at bounding box center [599, 260] width 7 height 7
radio input "true"
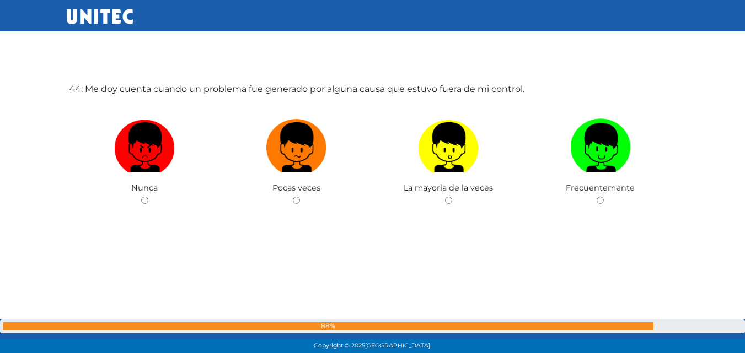
scroll to position [15283, 0]
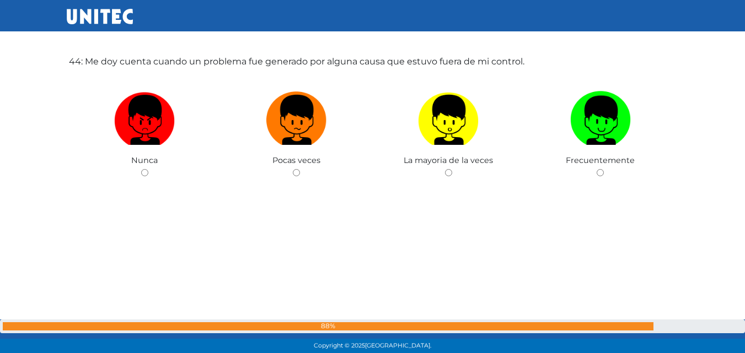
click at [450, 182] on div "44: Me doy cuenta cuando un problema fue generado por alguna causa que estuvo f…" at bounding box center [373, 143] width 612 height 353
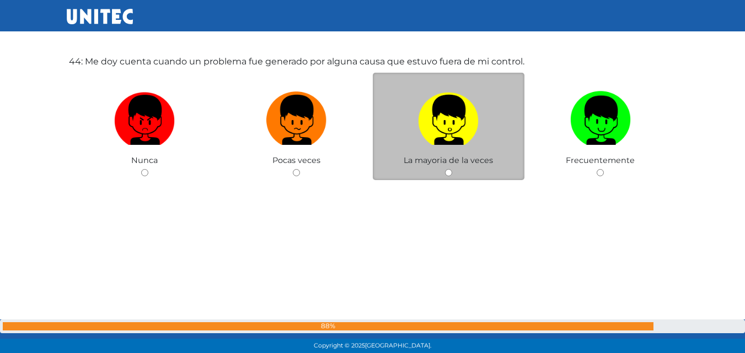
click at [450, 168] on div "La mayoria de la veces" at bounding box center [449, 127] width 152 height 108
click at [449, 174] on input "radio" at bounding box center [448, 172] width 7 height 7
radio input "true"
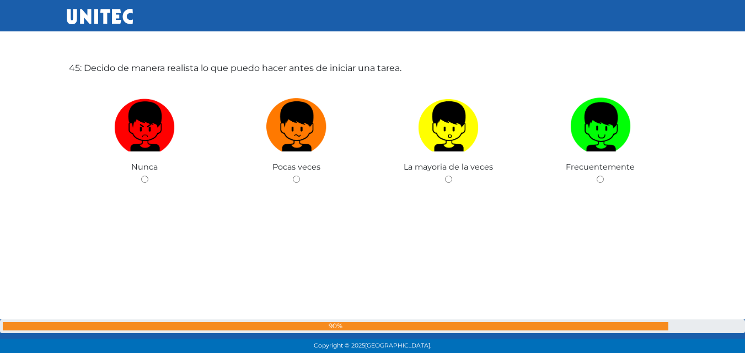
scroll to position [15604, 0]
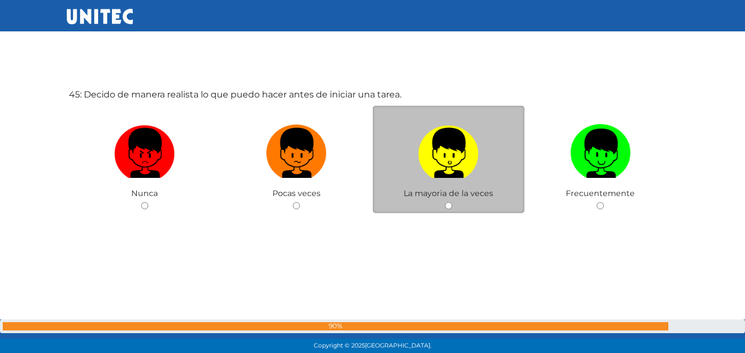
click at [448, 208] on input "radio" at bounding box center [448, 205] width 7 height 7
radio input "true"
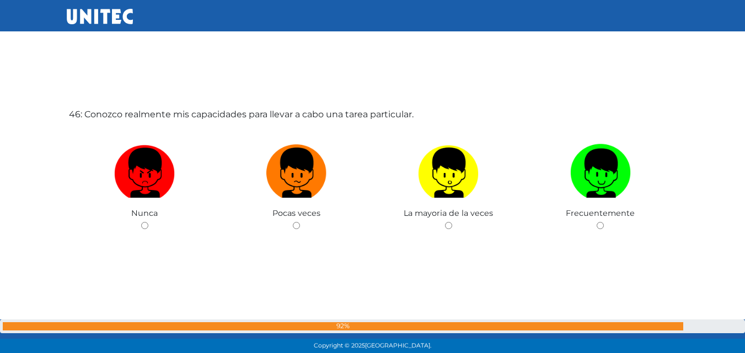
scroll to position [15992, 0]
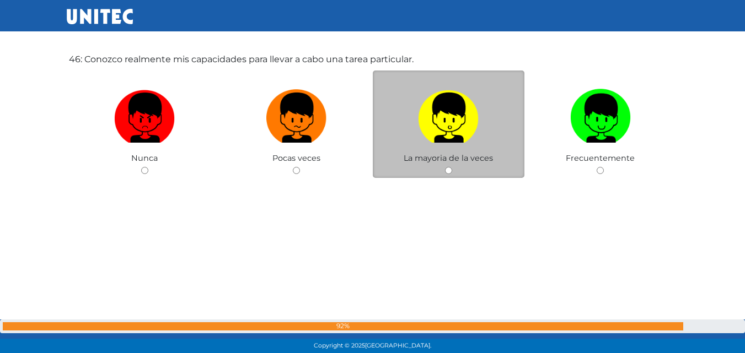
click at [452, 171] on div "La mayoria de la veces" at bounding box center [449, 125] width 152 height 108
click at [448, 171] on input "radio" at bounding box center [448, 170] width 7 height 7
radio input "true"
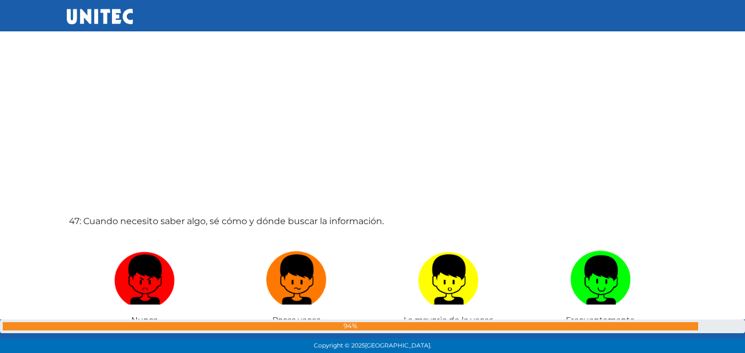
scroll to position [16256, 0]
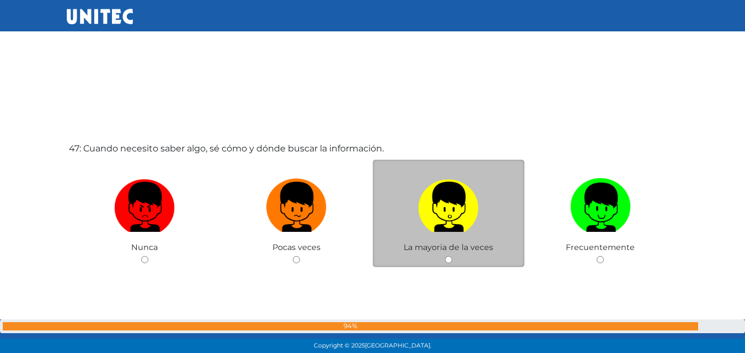
click at [445, 261] on input "radio" at bounding box center [448, 259] width 7 height 7
radio input "true"
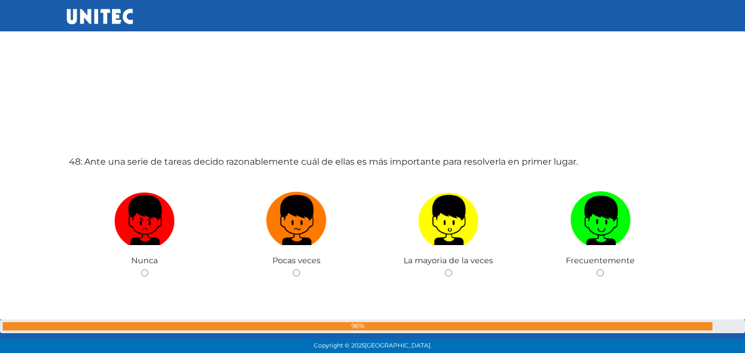
scroll to position [16595, 0]
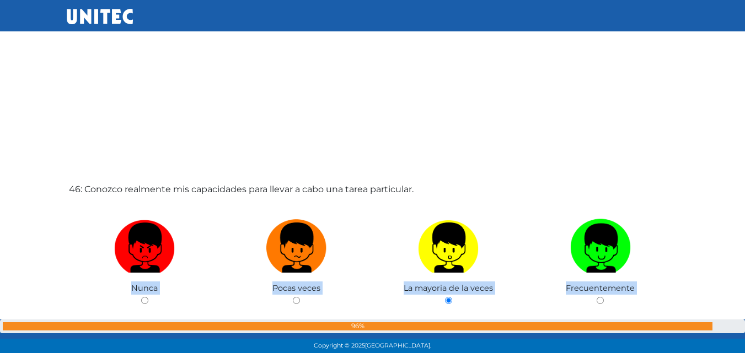
scroll to position [15913, 0]
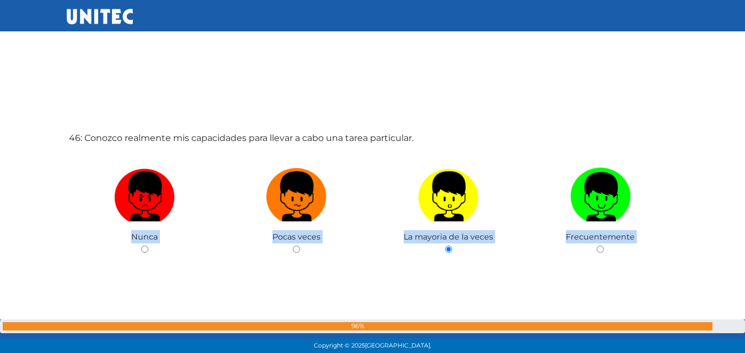
click at [523, 286] on div "46: Conozco realmente mis capacidades para llevar a cabo una tarea particular. …" at bounding box center [373, 220] width 612 height 353
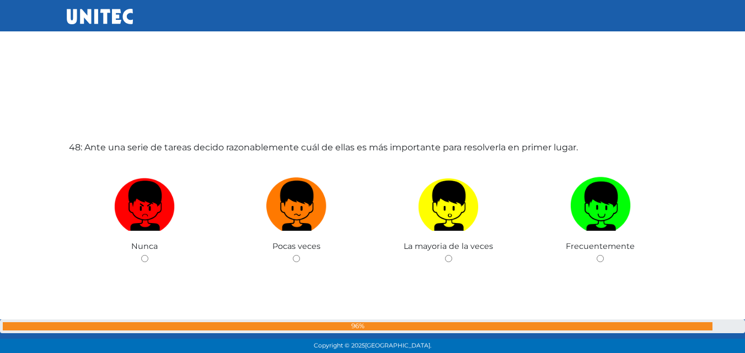
scroll to position [16630, 0]
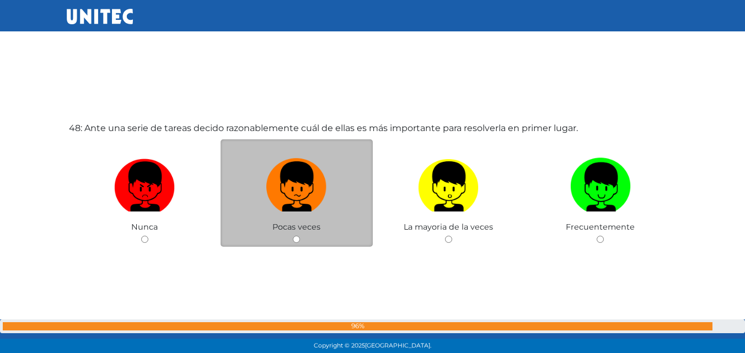
click at [300, 239] on input "radio" at bounding box center [296, 239] width 7 height 7
radio input "true"
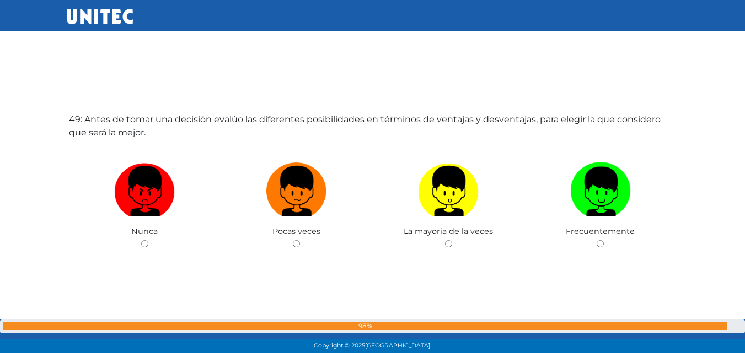
scroll to position [17012, 0]
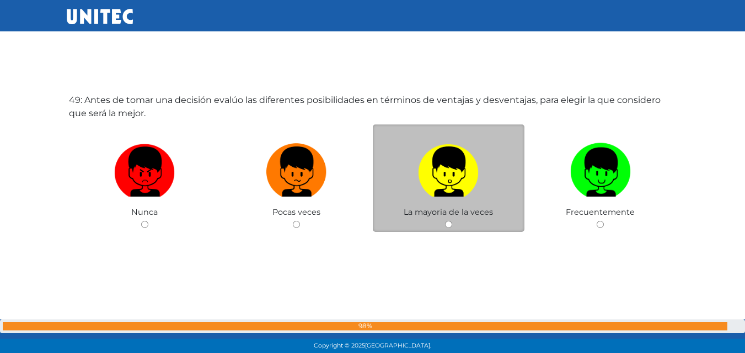
click at [447, 224] on input "radio" at bounding box center [448, 224] width 7 height 7
radio input "true"
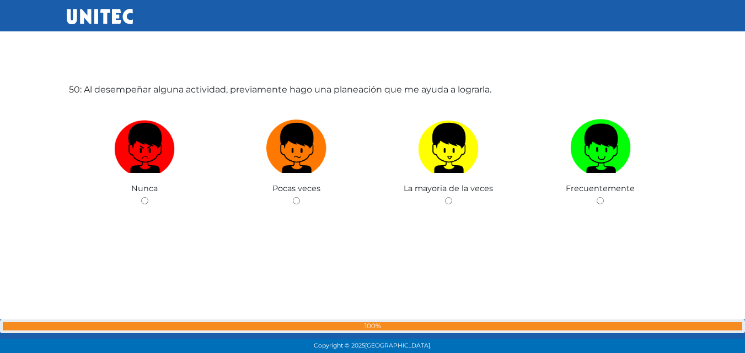
scroll to position [17382, 0]
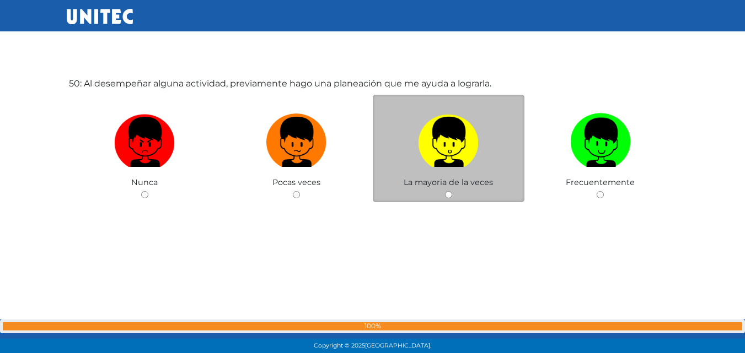
click at [448, 198] on div "La mayoria de la veces" at bounding box center [449, 149] width 152 height 108
click at [447, 194] on input "radio" at bounding box center [448, 194] width 7 height 7
radio input "true"
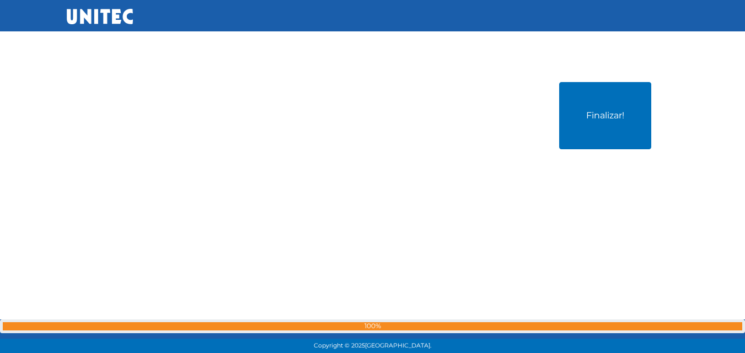
scroll to position [17746, 0]
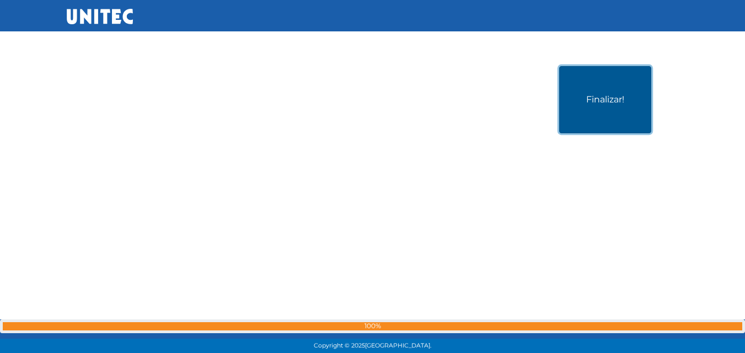
click at [601, 116] on button "Finalizar!" at bounding box center [605, 99] width 92 height 67
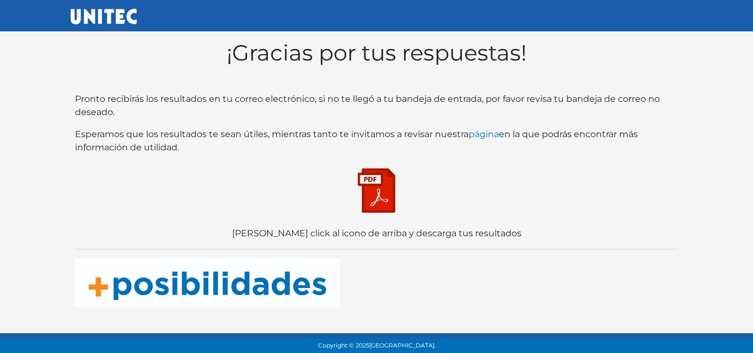
click at [383, 196] on img at bounding box center [376, 190] width 55 height 55
